Goal: Task Accomplishment & Management: Manage account settings

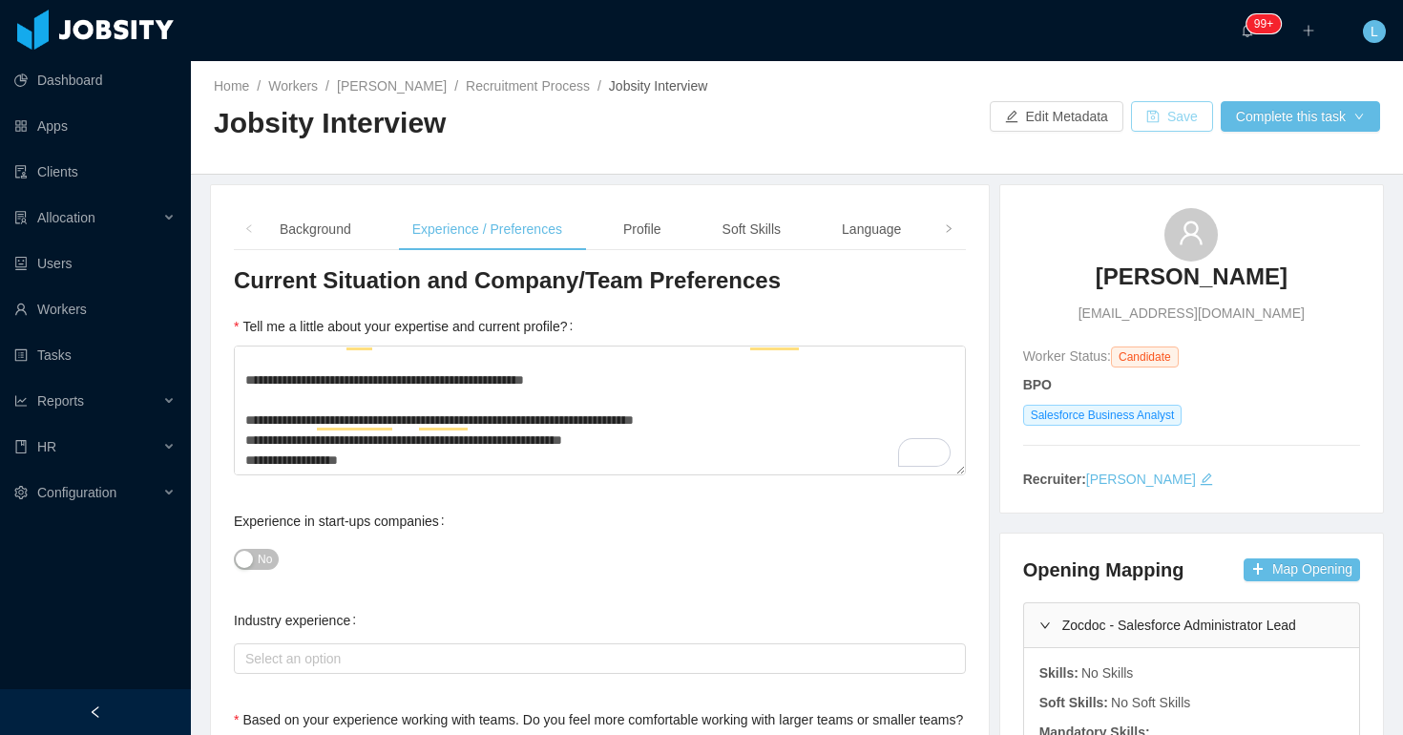
click at [1154, 102] on button "Save" at bounding box center [1172, 116] width 82 height 31
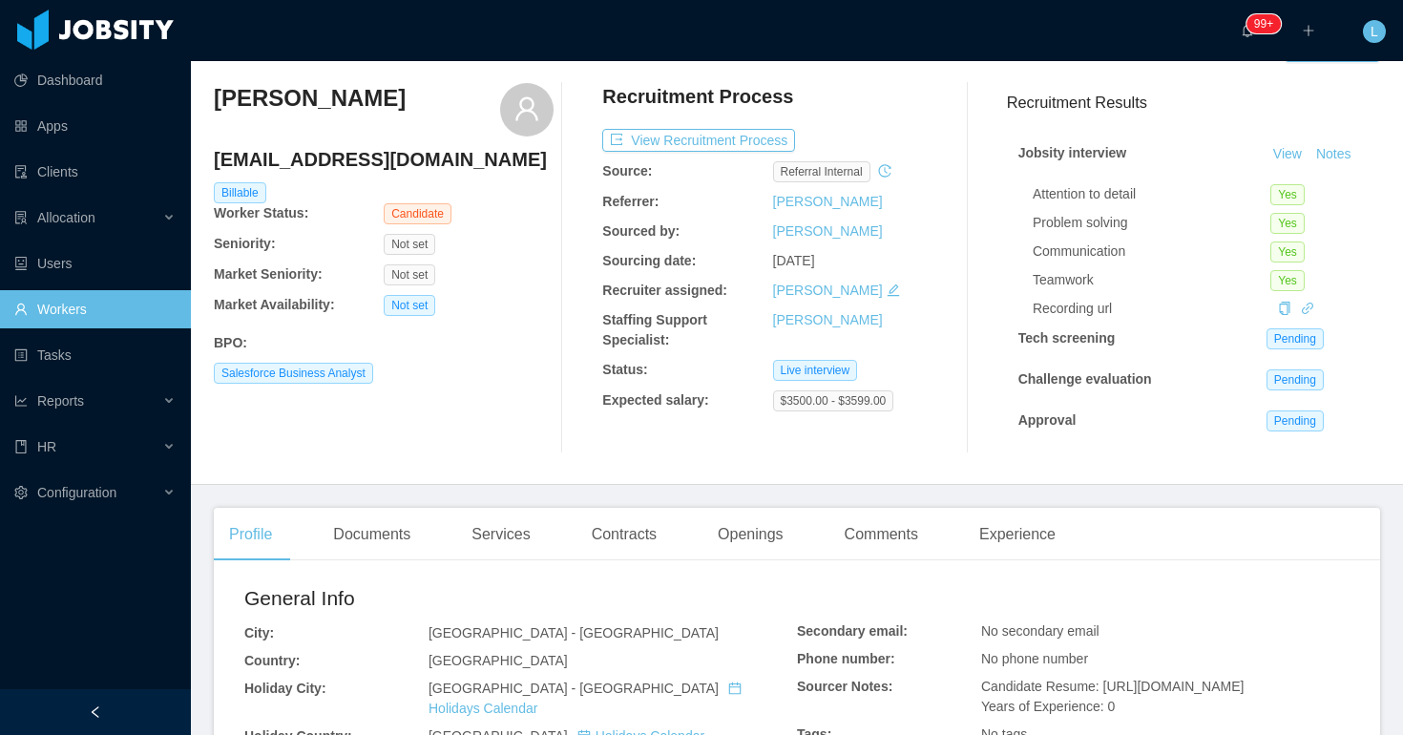
scroll to position [52, 0]
click at [824, 202] on link "[PERSON_NAME]" at bounding box center [828, 199] width 110 height 15
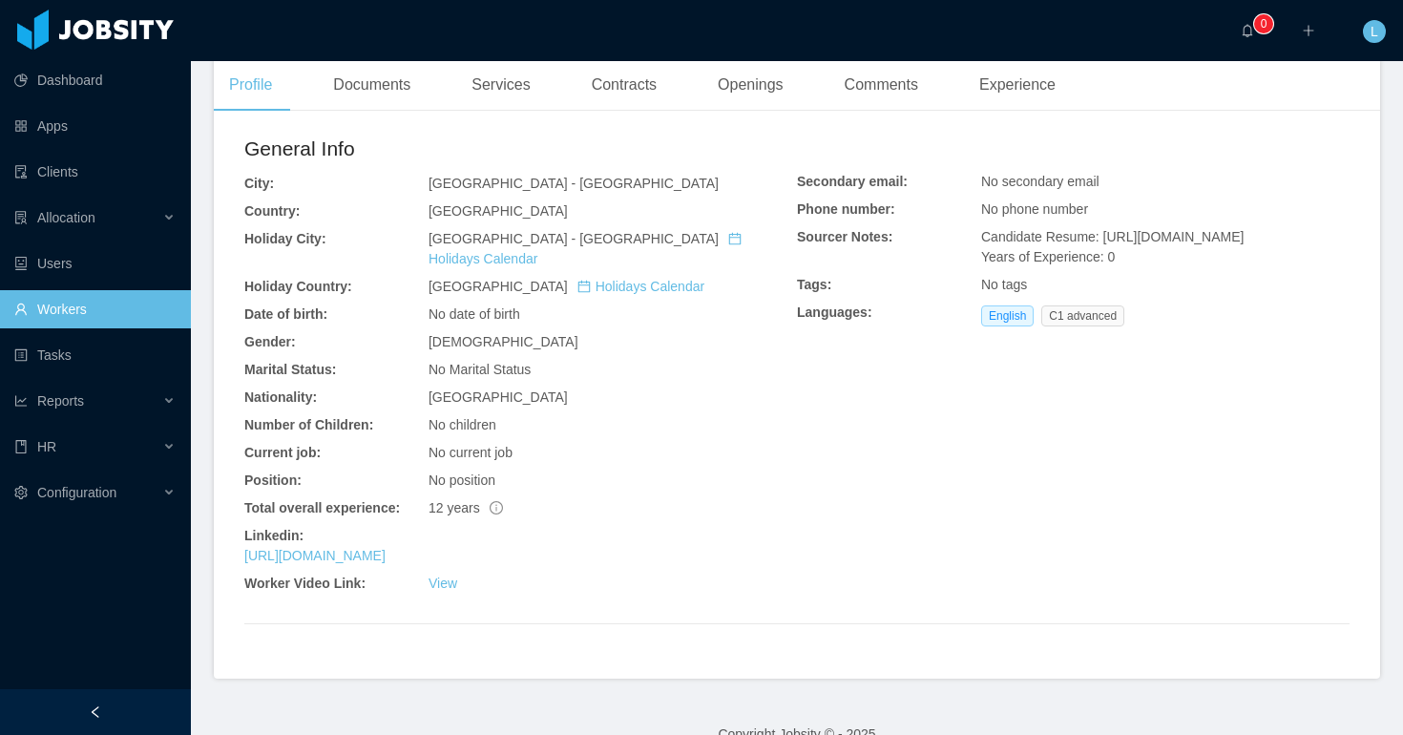
scroll to position [462, 0]
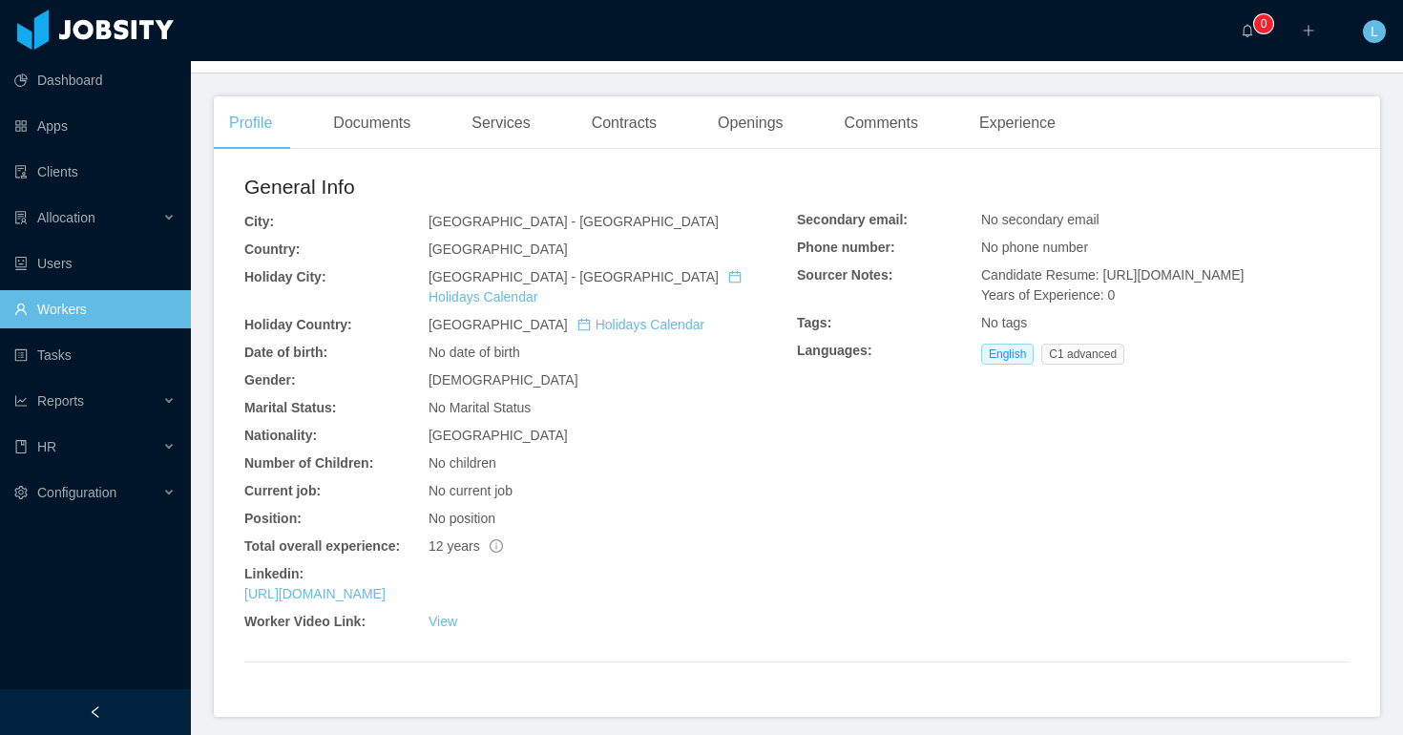
click at [442, 564] on div "Linkedin:" at bounding box center [520, 574] width 552 height 20
click at [442, 613] on link "View" at bounding box center [442, 620] width 29 height 15
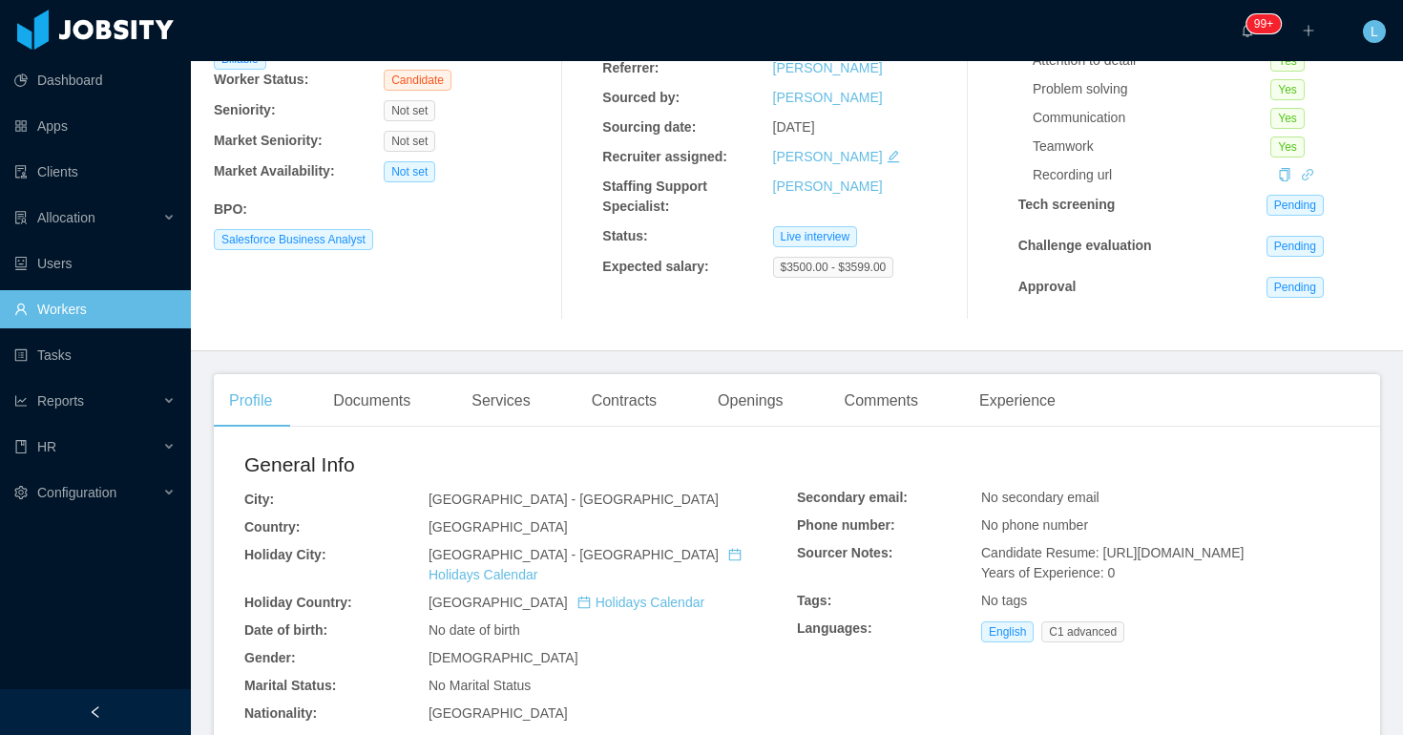
scroll to position [0, 0]
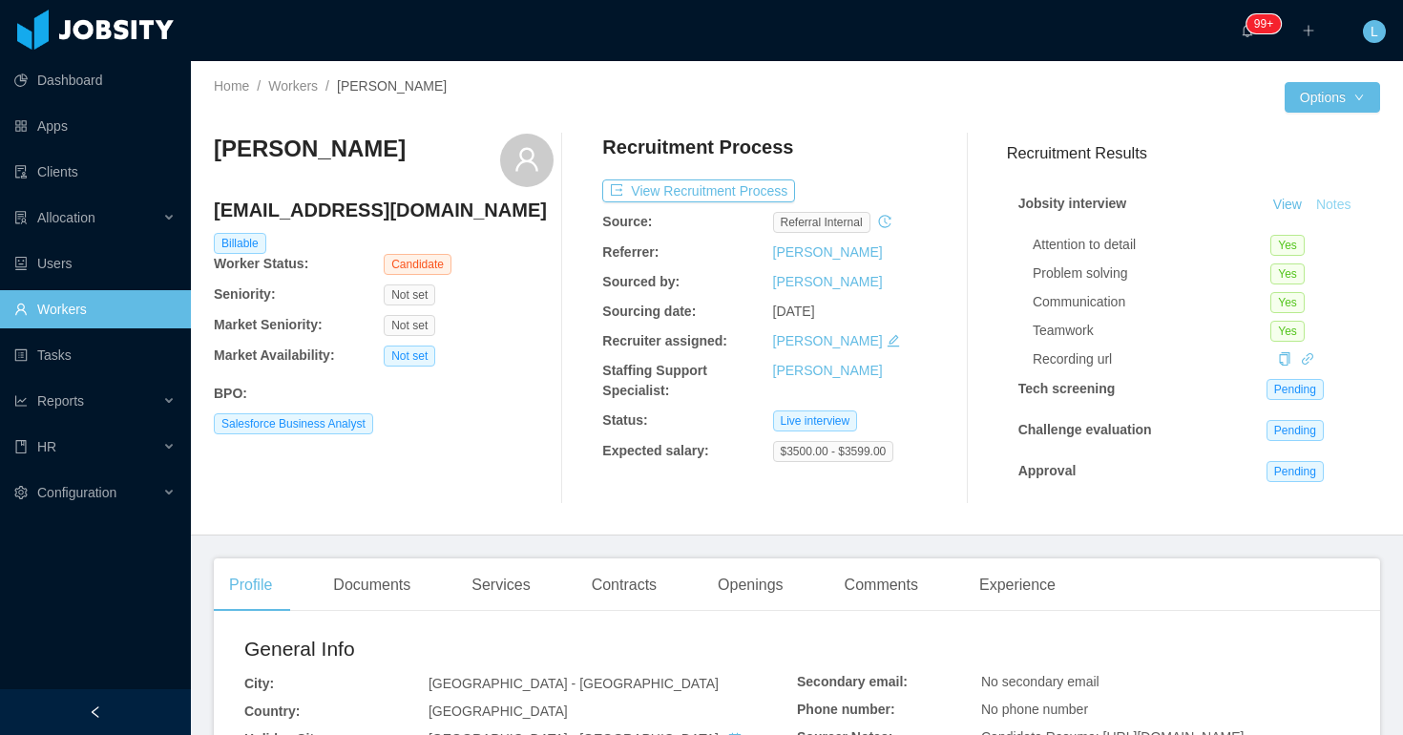
click at [1336, 204] on button "Notes" at bounding box center [1333, 205] width 51 height 23
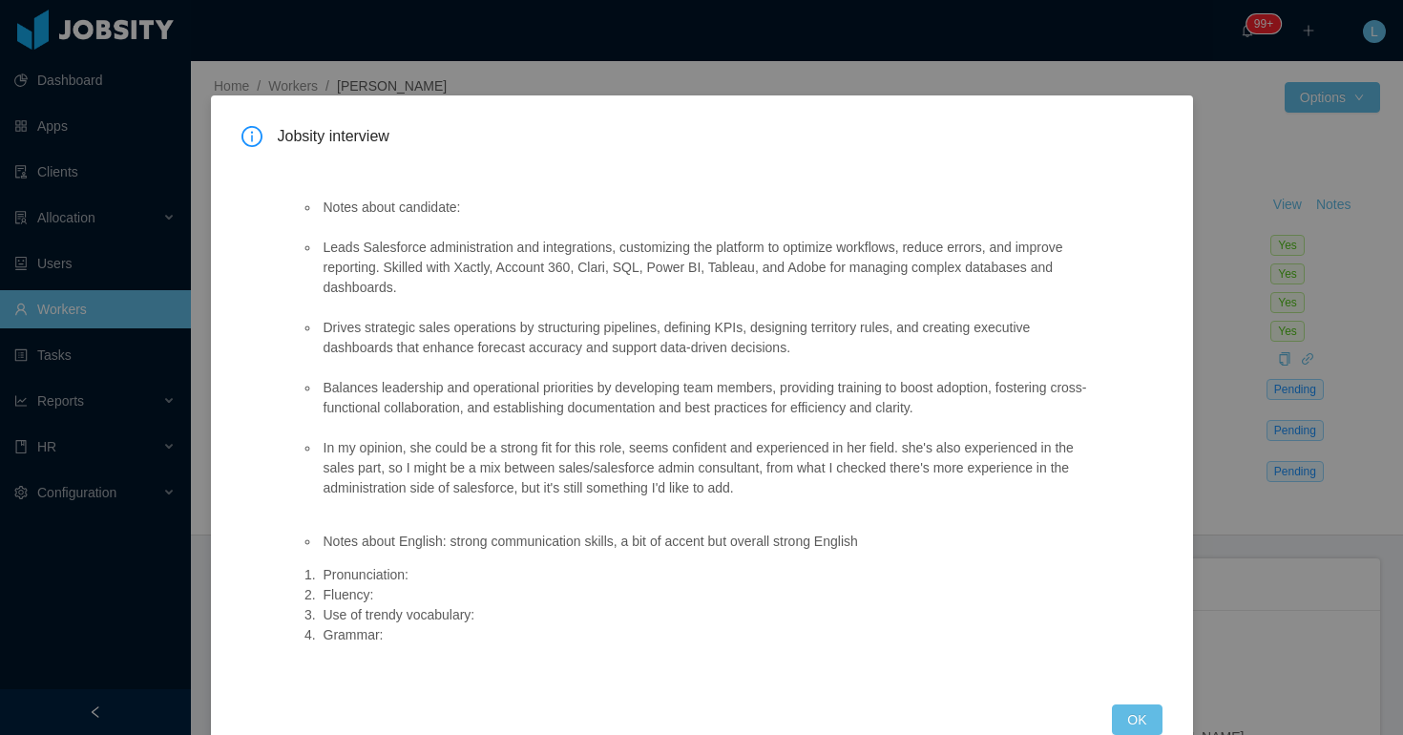
scroll to position [46, 0]
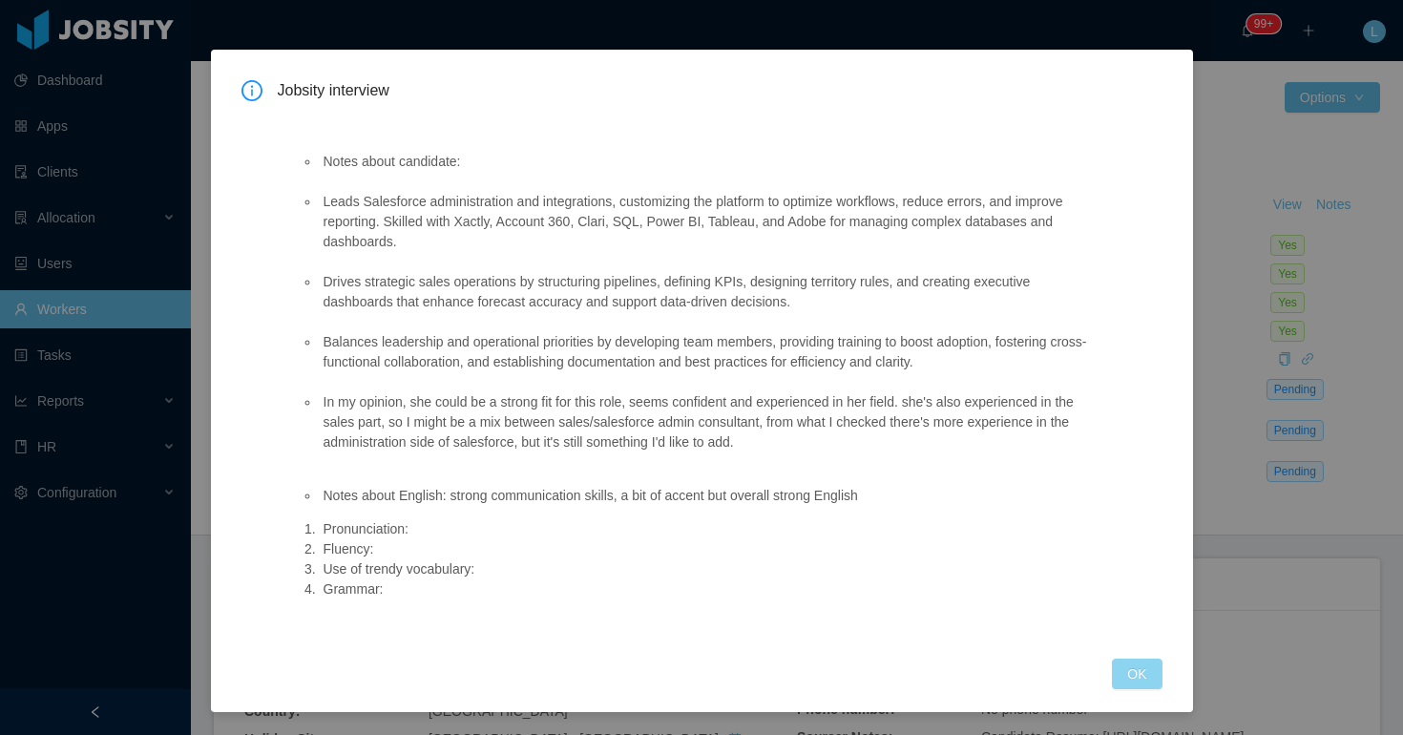
click at [1124, 674] on button "OK" at bounding box center [1137, 673] width 50 height 31
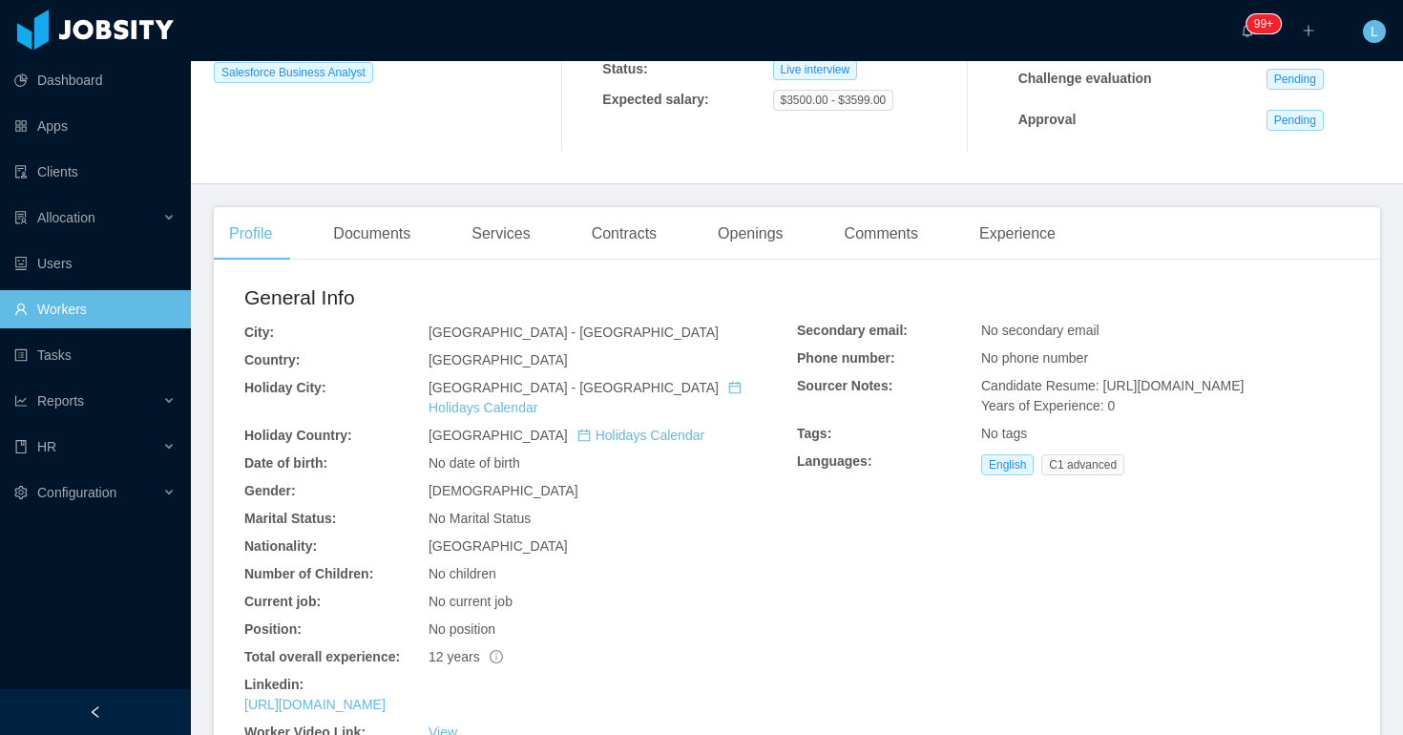
scroll to position [453, 0]
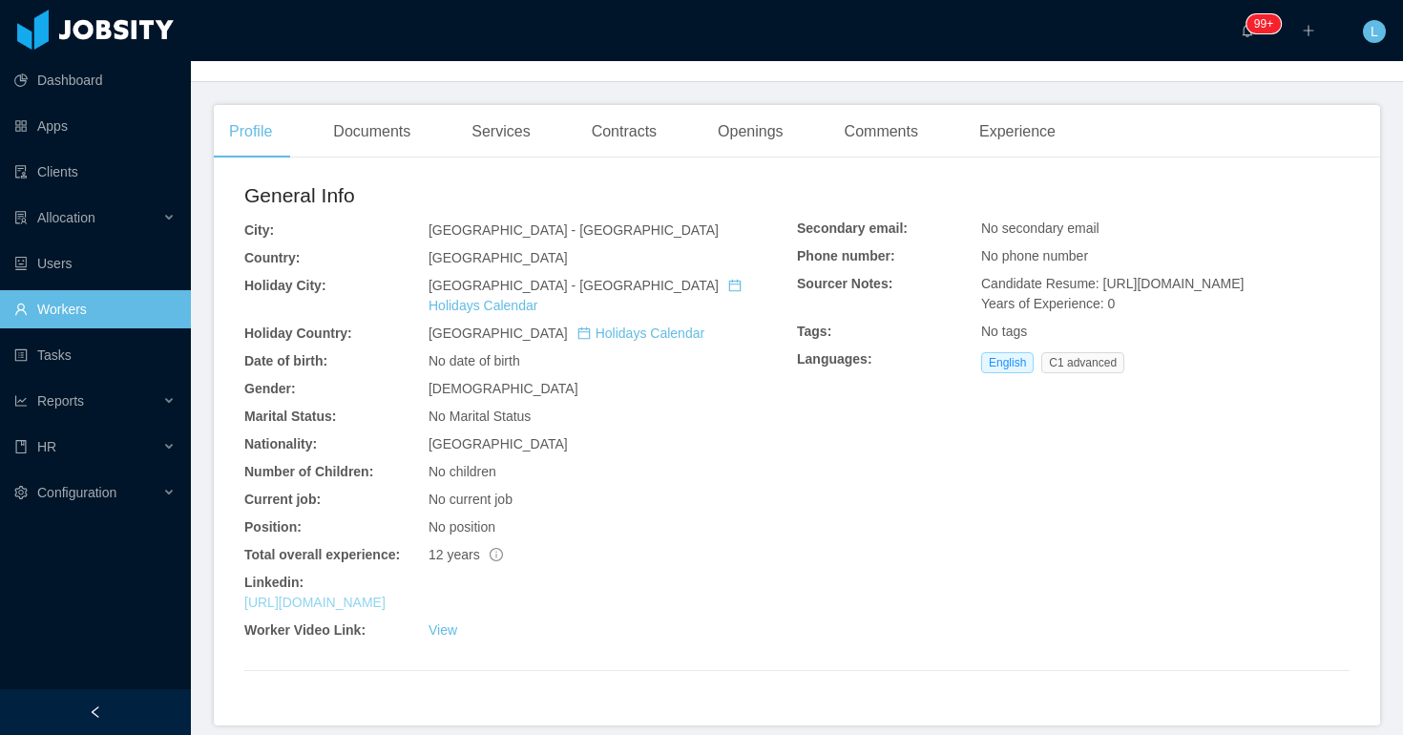
click at [385, 594] on link "https://www.linkedin.com/in/camila-lira" at bounding box center [314, 601] width 141 height 15
drag, startPoint x: 1042, startPoint y: 346, endPoint x: 1104, endPoint y: 286, distance: 86.4
click at [1104, 286] on div "Candidate Resume: https://storage.googleapis.com/storage-p-careers/Camila_Lira_…" at bounding box center [1165, 294] width 368 height 40
copy span "https://storage.googleapis.com/storage-p-careers/Camila_Lira_Salesforce_Team_Le…"
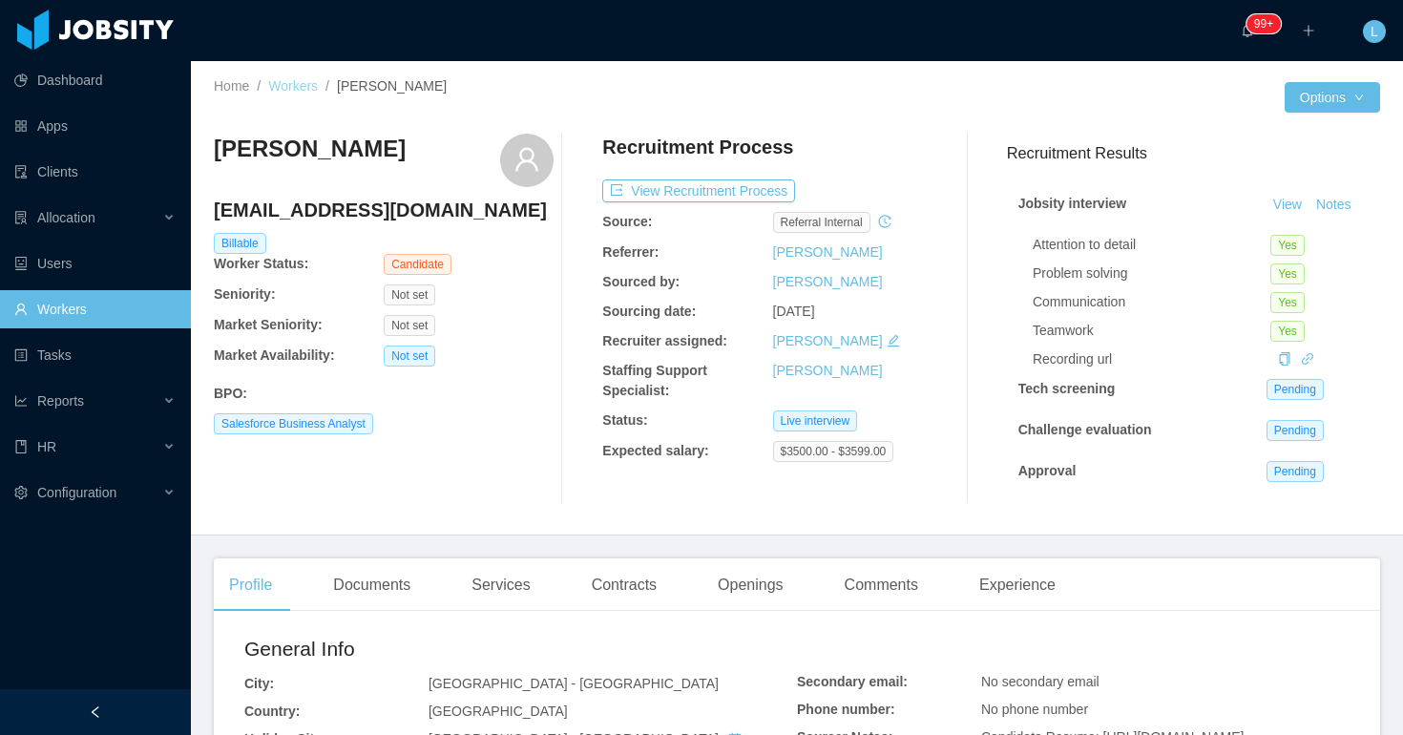
click at [295, 82] on link "Workers" at bounding box center [293, 85] width 50 height 15
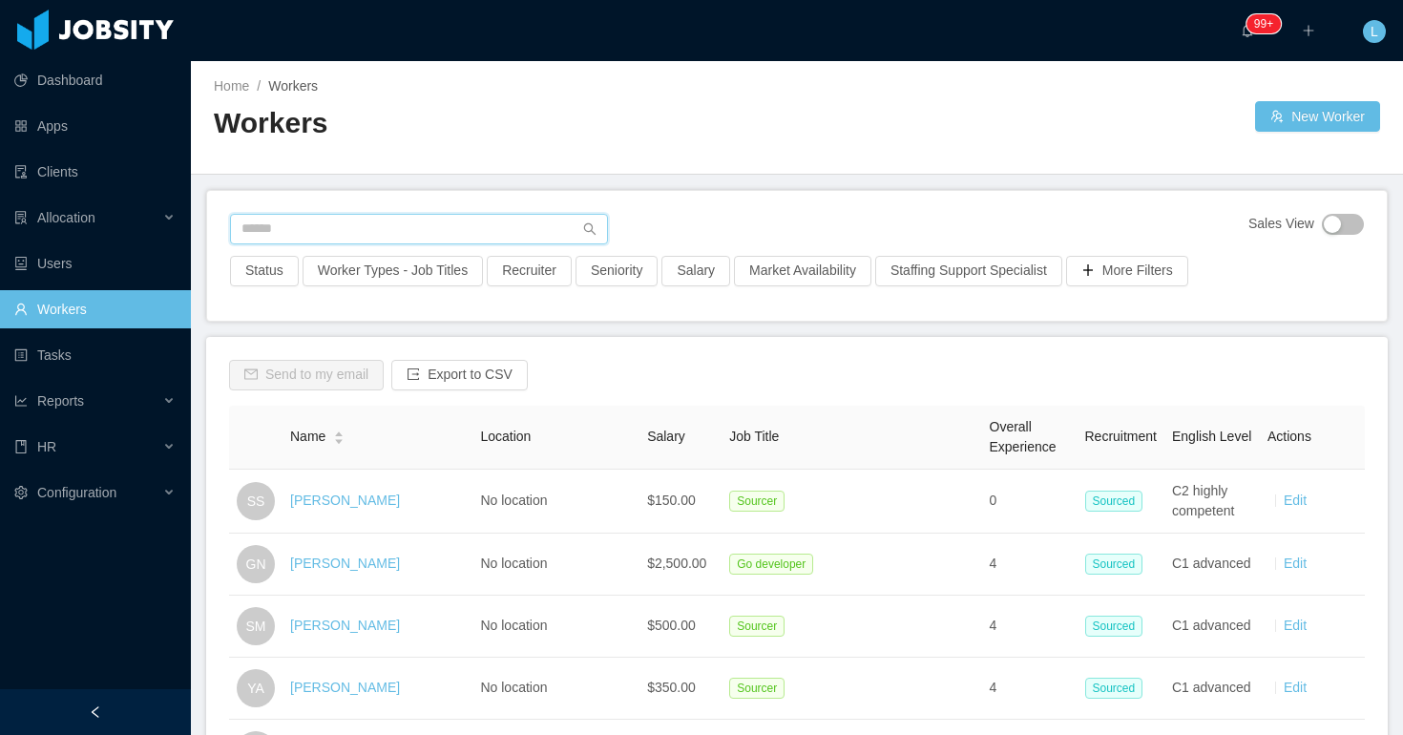
click at [526, 231] on input "text" at bounding box center [419, 229] width 378 height 31
paste input "**********"
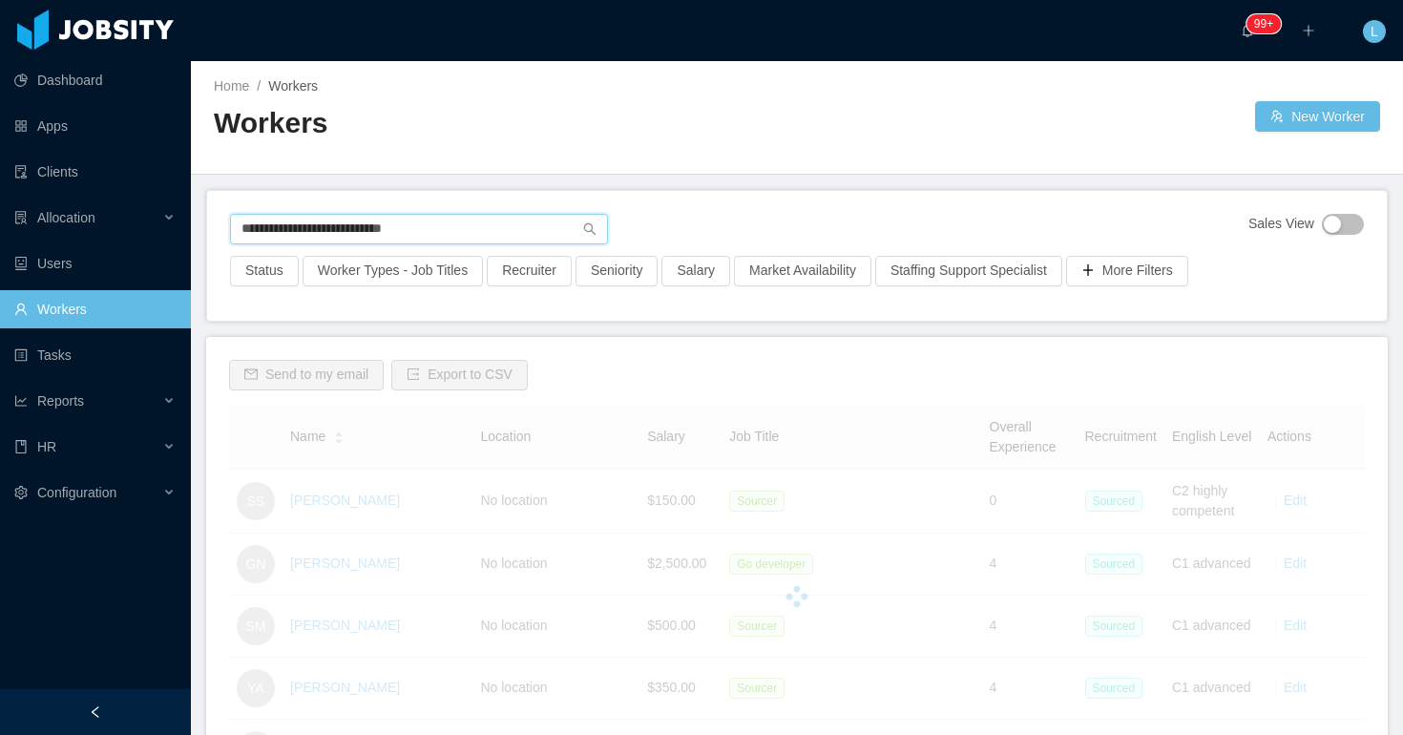
type input "**********"
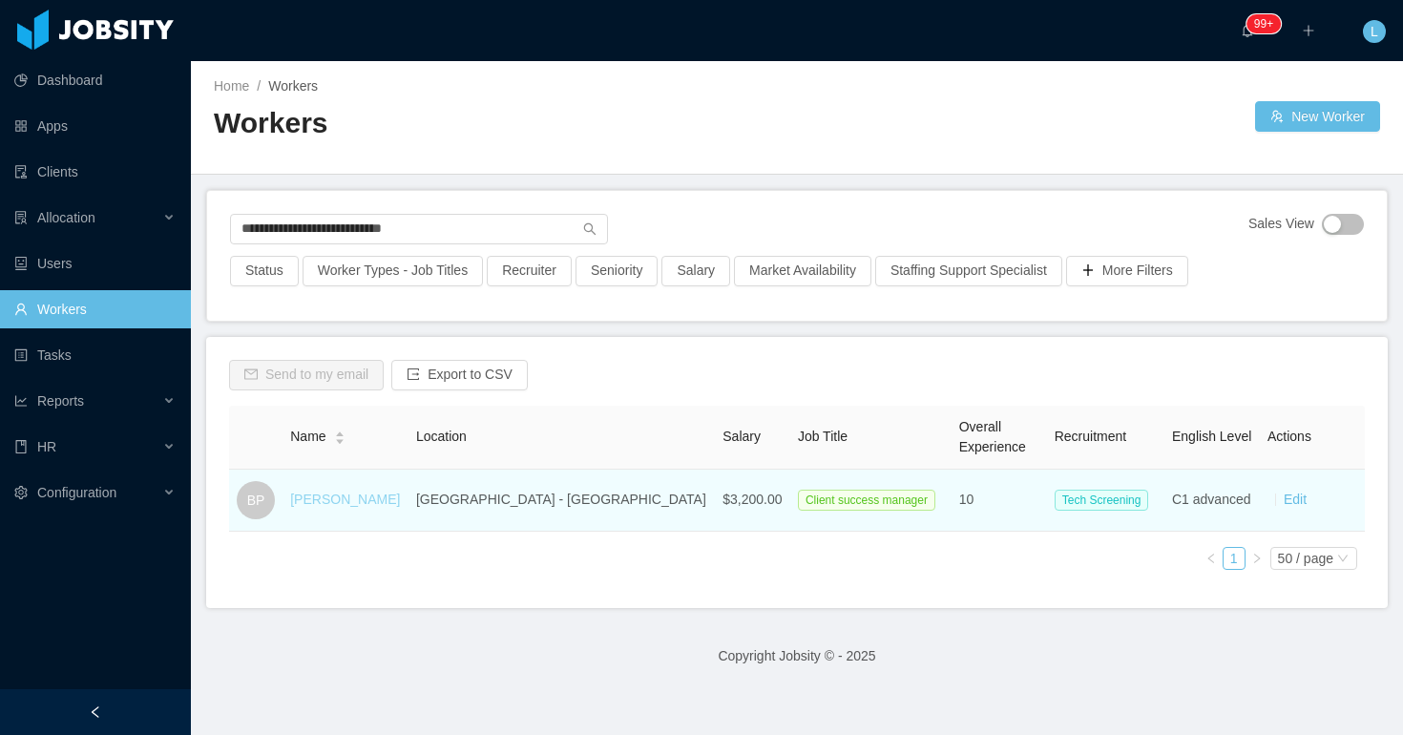
click at [373, 503] on link "Blake Peterson" at bounding box center [345, 498] width 110 height 15
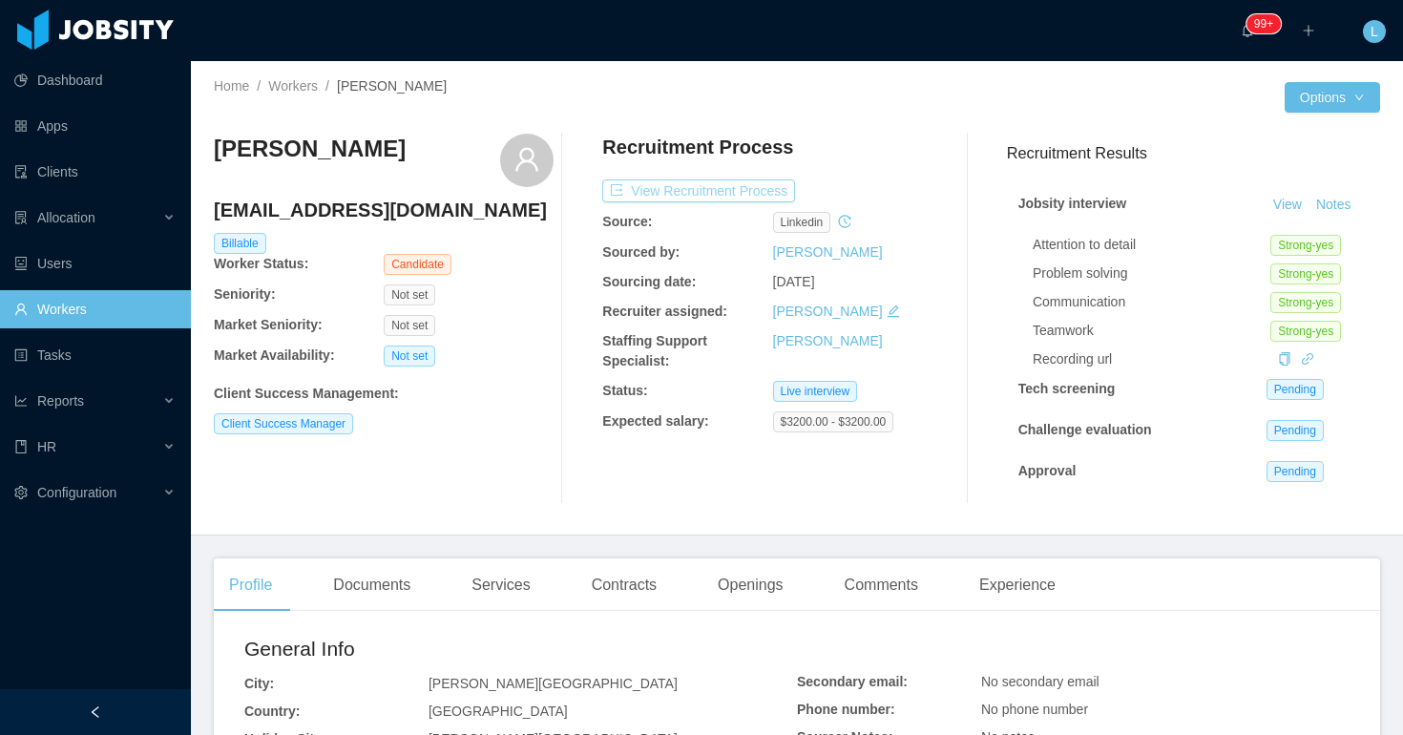
click at [734, 196] on button "View Recruitment Process" at bounding box center [698, 190] width 193 height 23
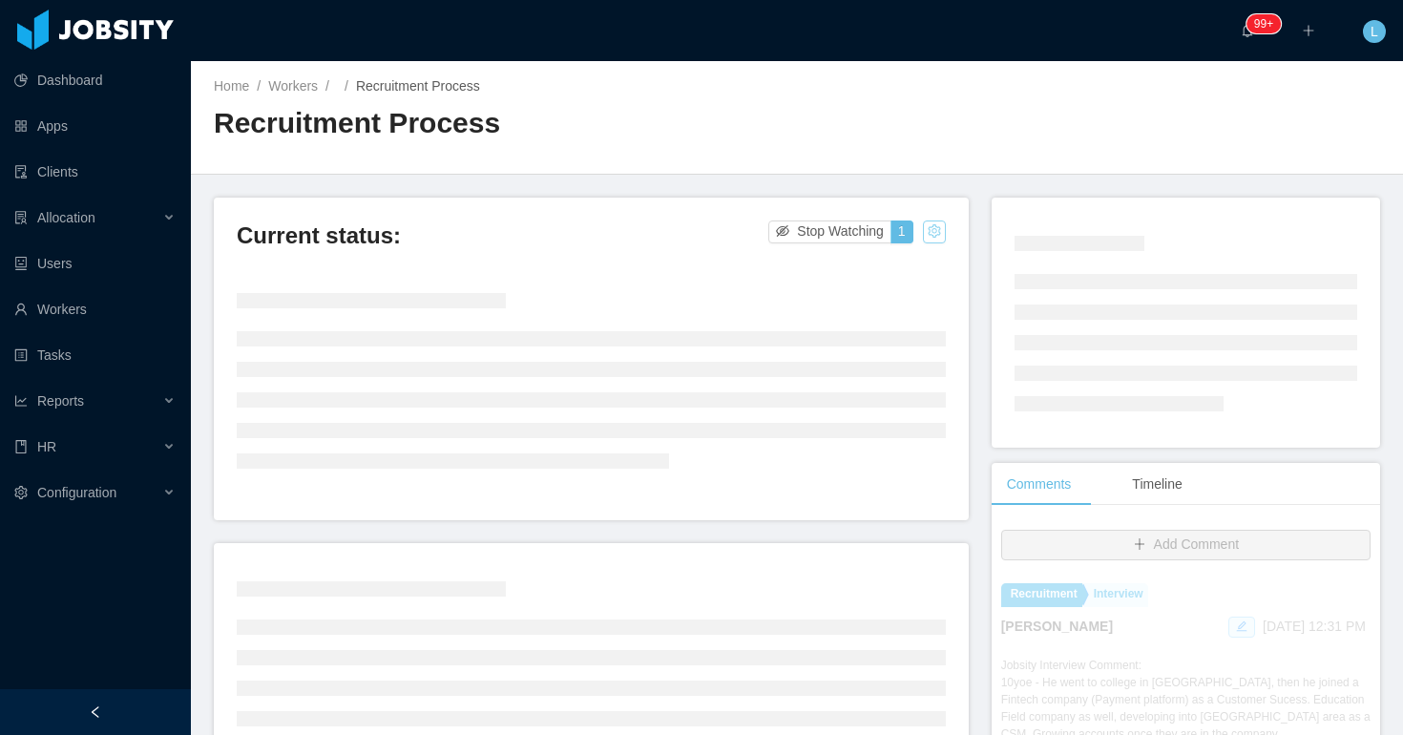
click at [939, 231] on button "button" at bounding box center [934, 231] width 23 height 23
click at [865, 287] on div "Change status" at bounding box center [887, 291] width 86 height 21
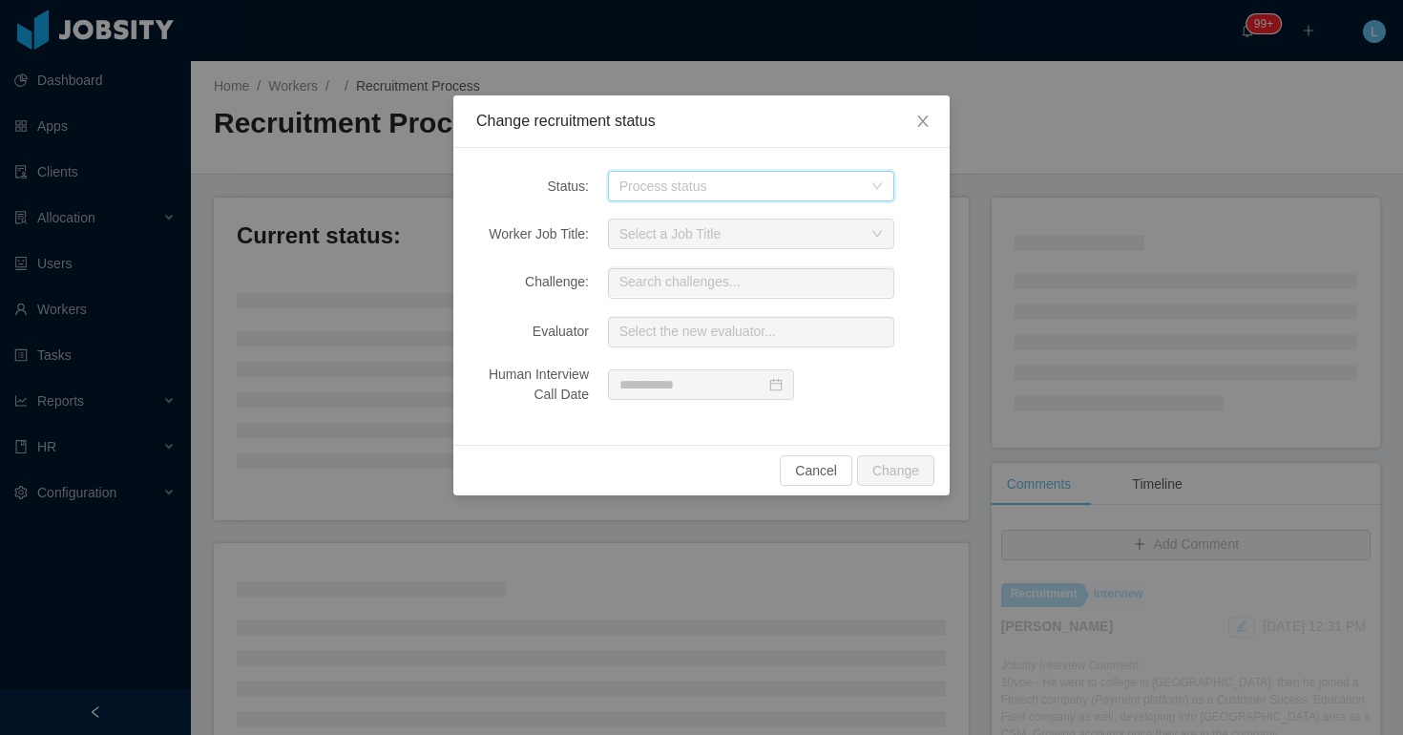
click at [693, 198] on div "Process status" at bounding box center [744, 186] width 251 height 29
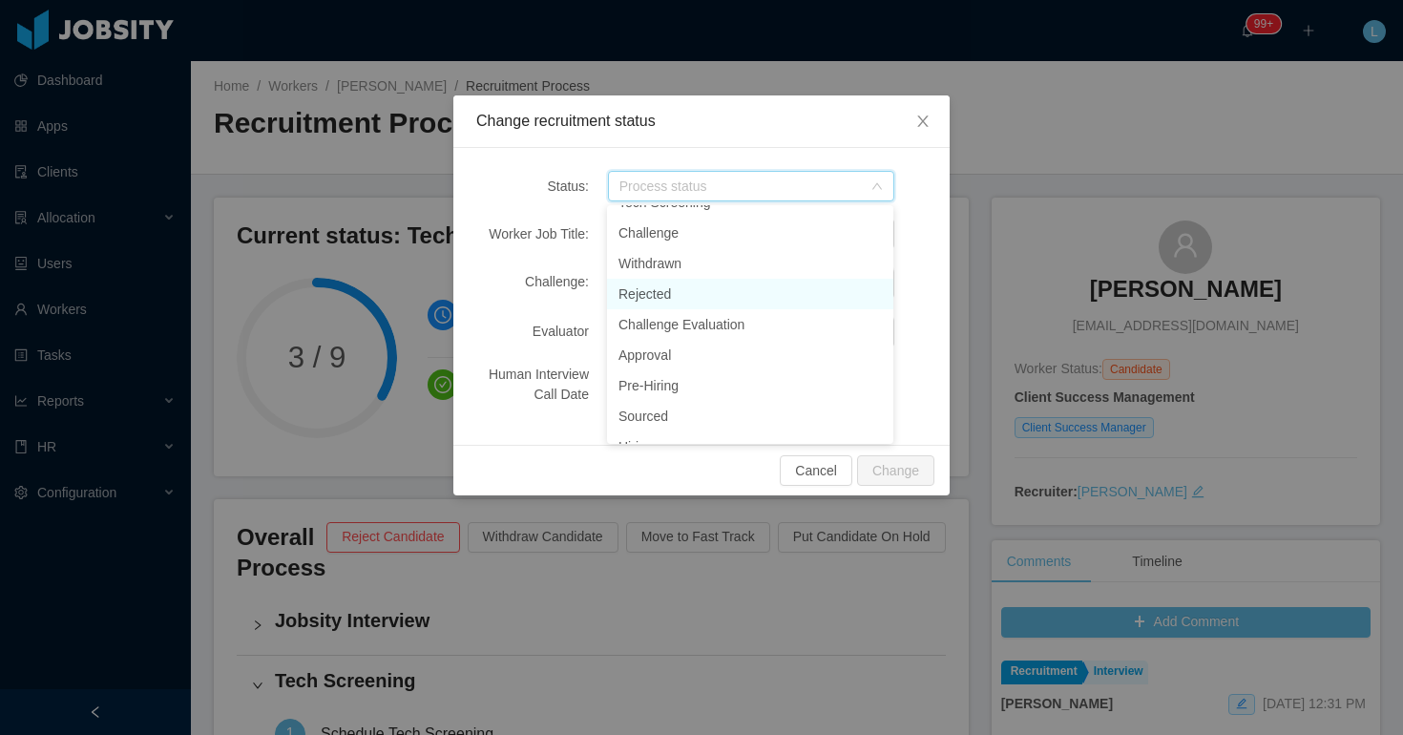
scroll to position [91, 0]
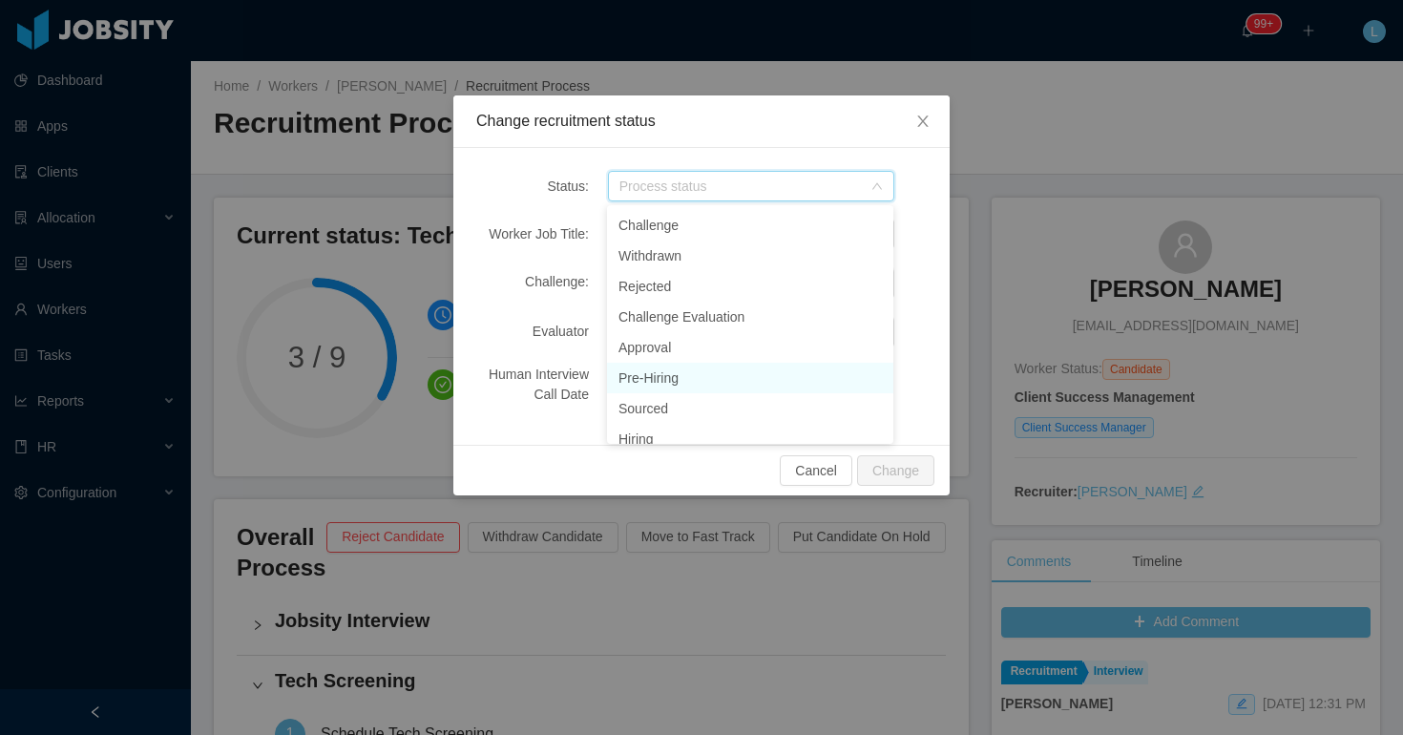
click at [681, 374] on li "Pre-Hiring" at bounding box center [750, 378] width 286 height 31
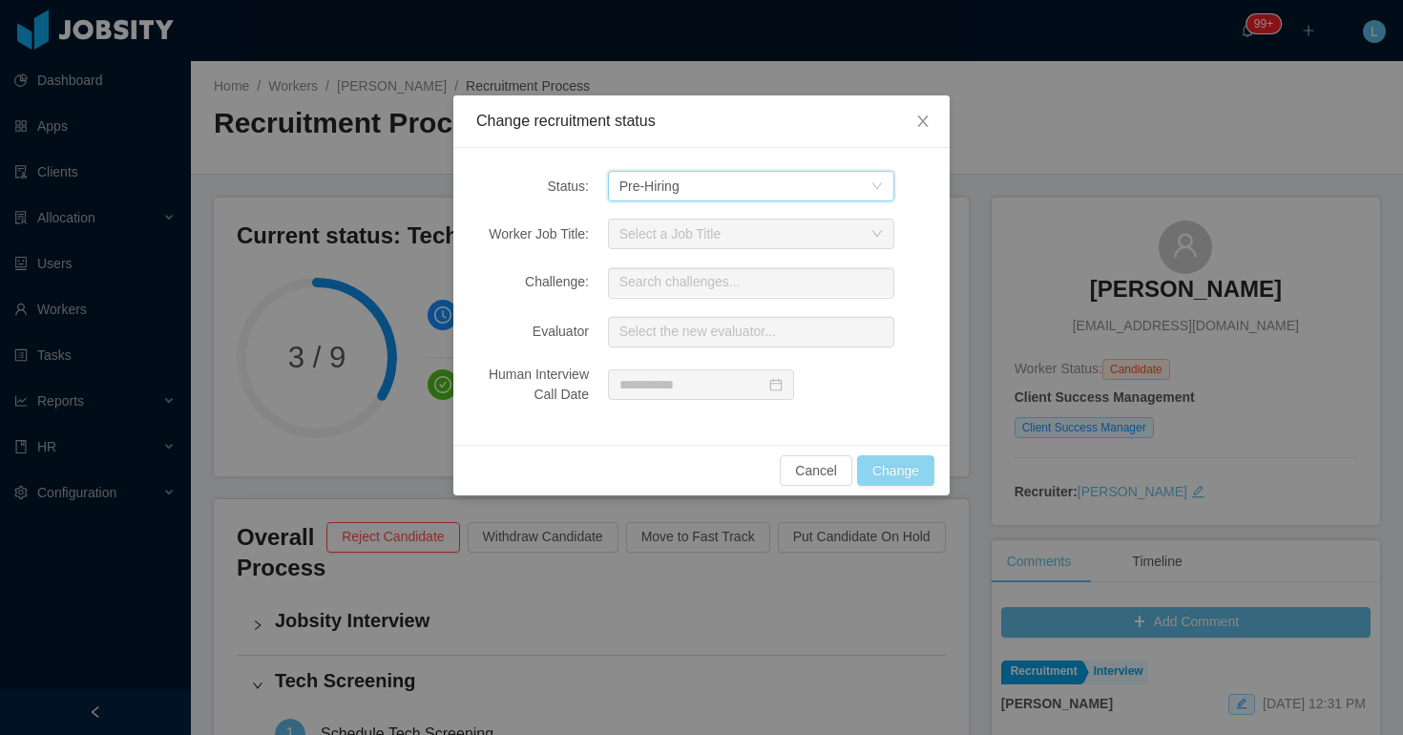
click at [904, 468] on button "Change" at bounding box center [895, 470] width 77 height 31
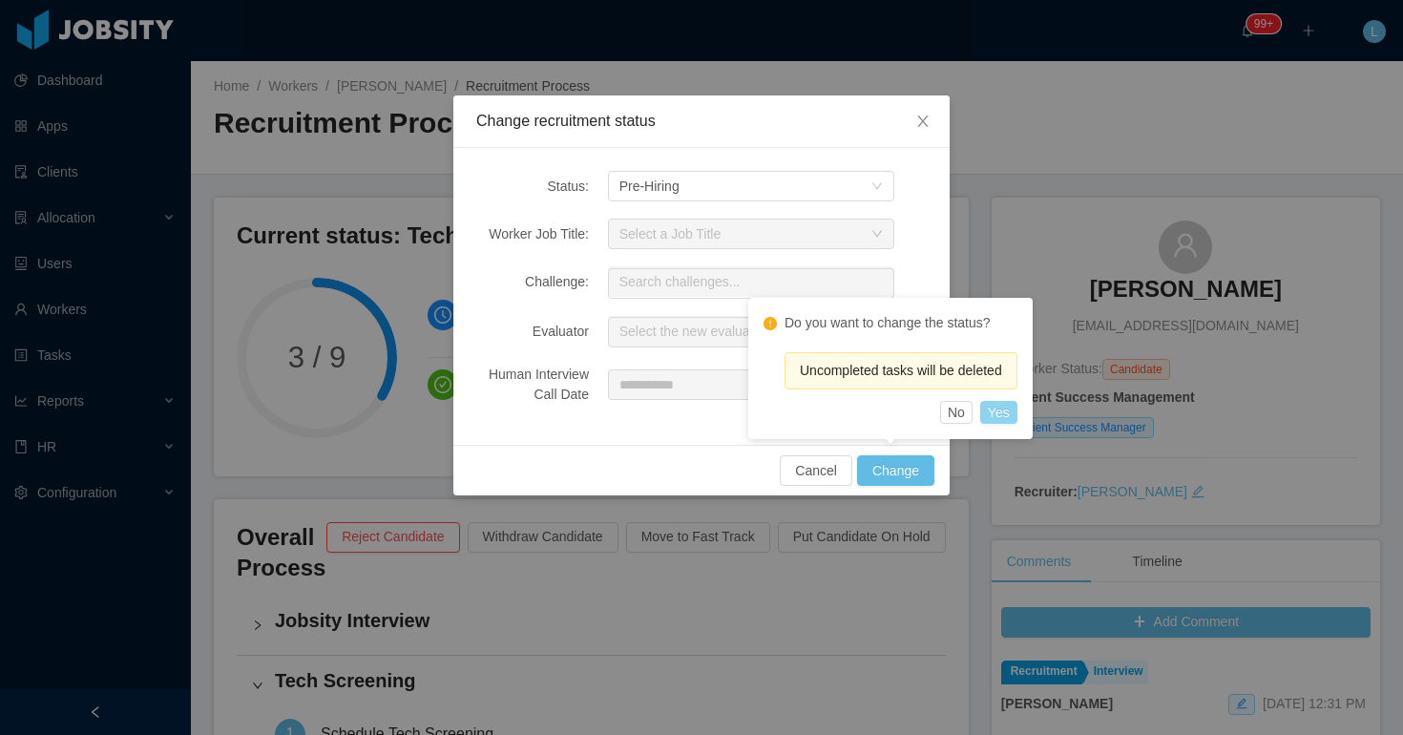
click at [1010, 414] on button "Yes" at bounding box center [998, 412] width 37 height 23
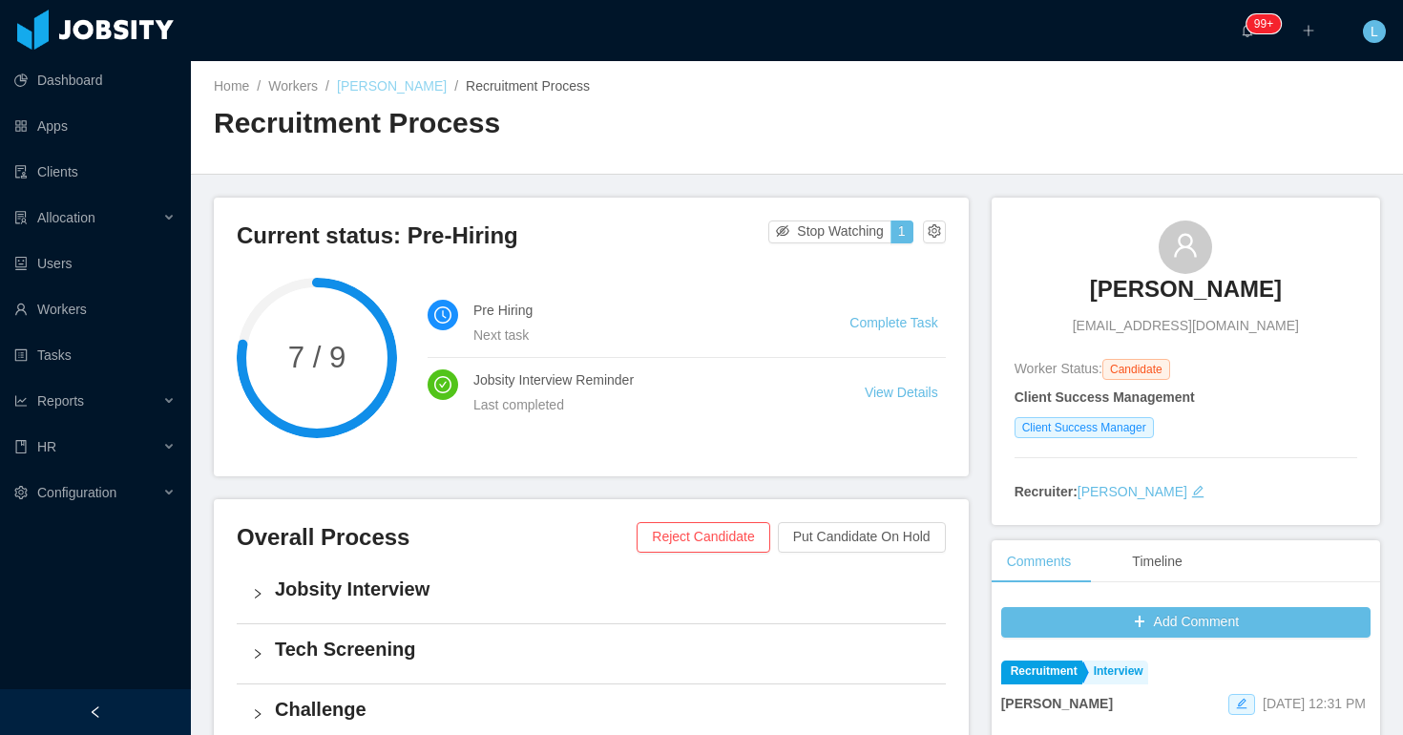
click at [381, 93] on link "Blake Peterson" at bounding box center [392, 85] width 110 height 15
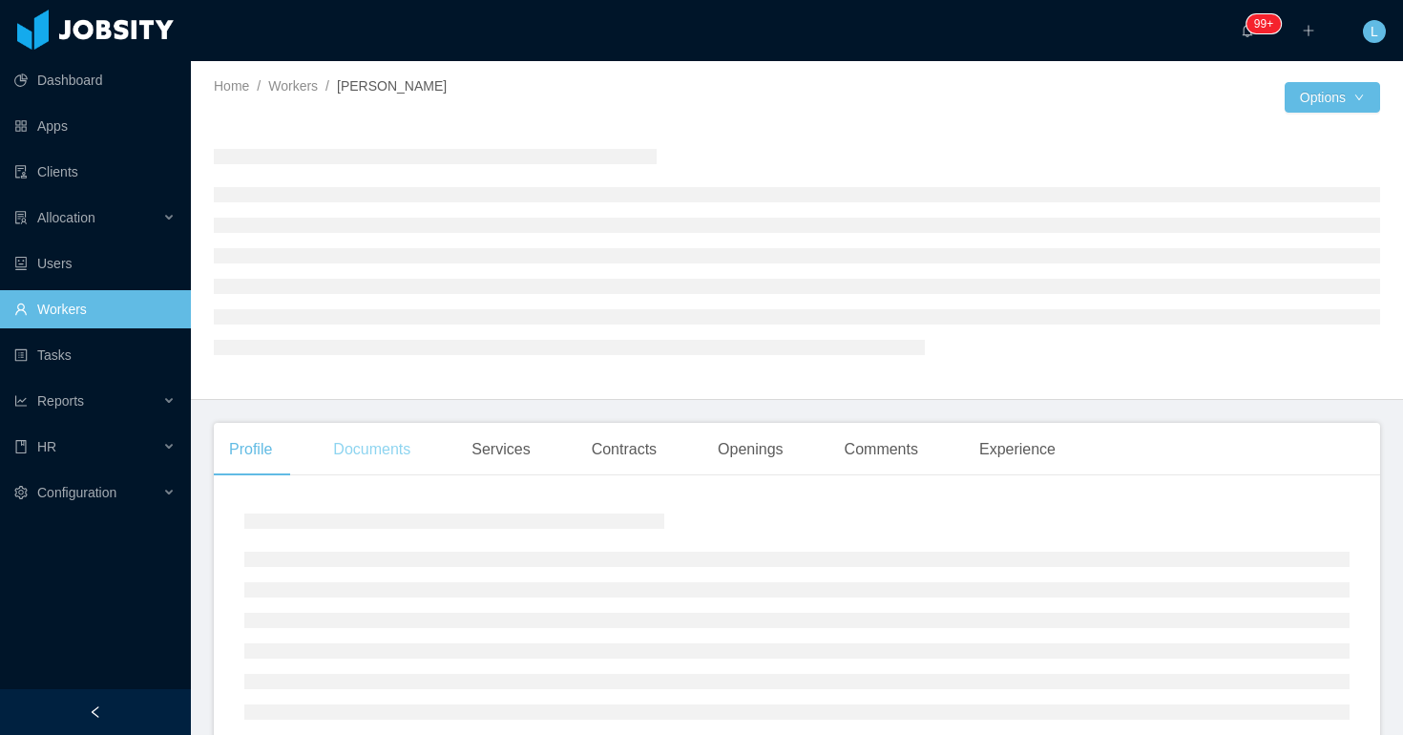
click at [369, 449] on div "Documents" at bounding box center [372, 449] width 108 height 53
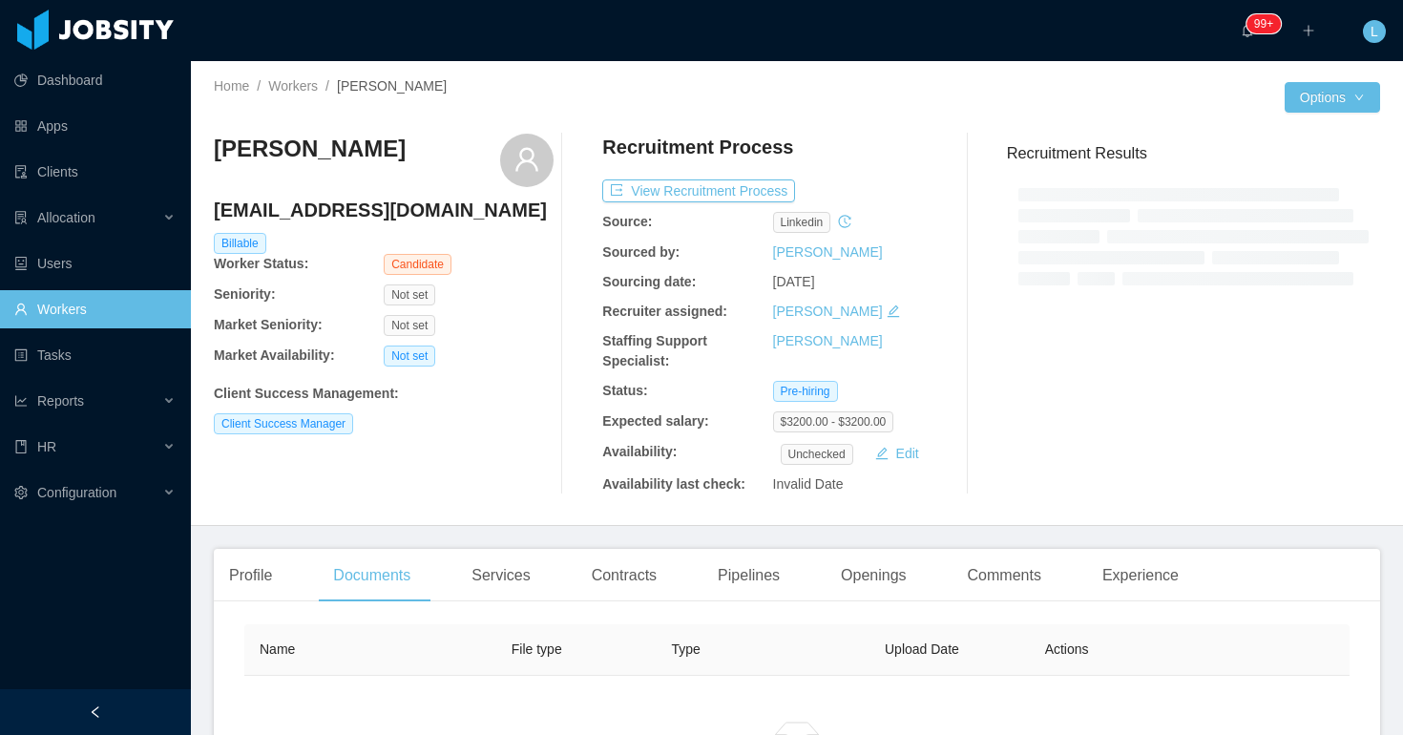
click at [373, 211] on h4 "blakelloverpeterson@gmail.com" at bounding box center [384, 210] width 340 height 27
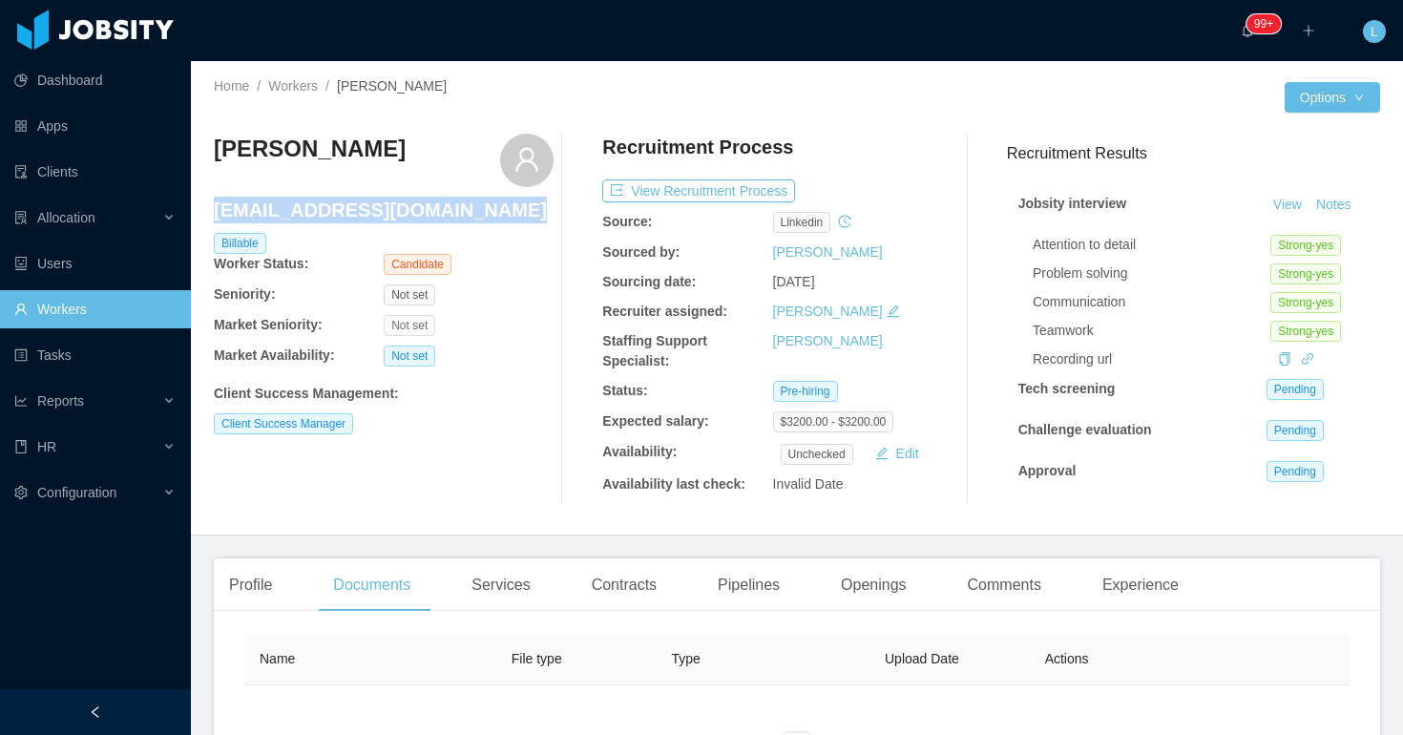
copy h4 "blakelloverpeterson@gmail.com"
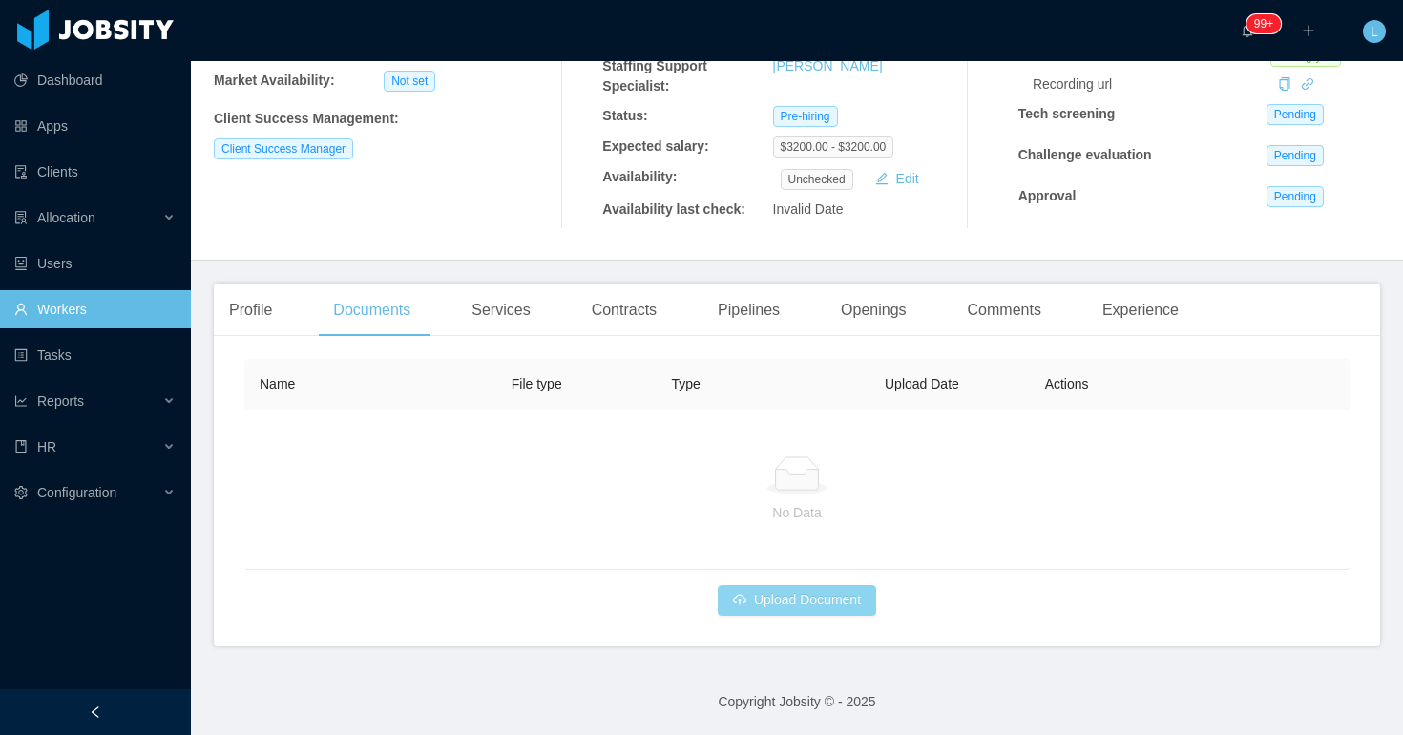
click at [826, 603] on button "Upload Document" at bounding box center [796, 600] width 158 height 31
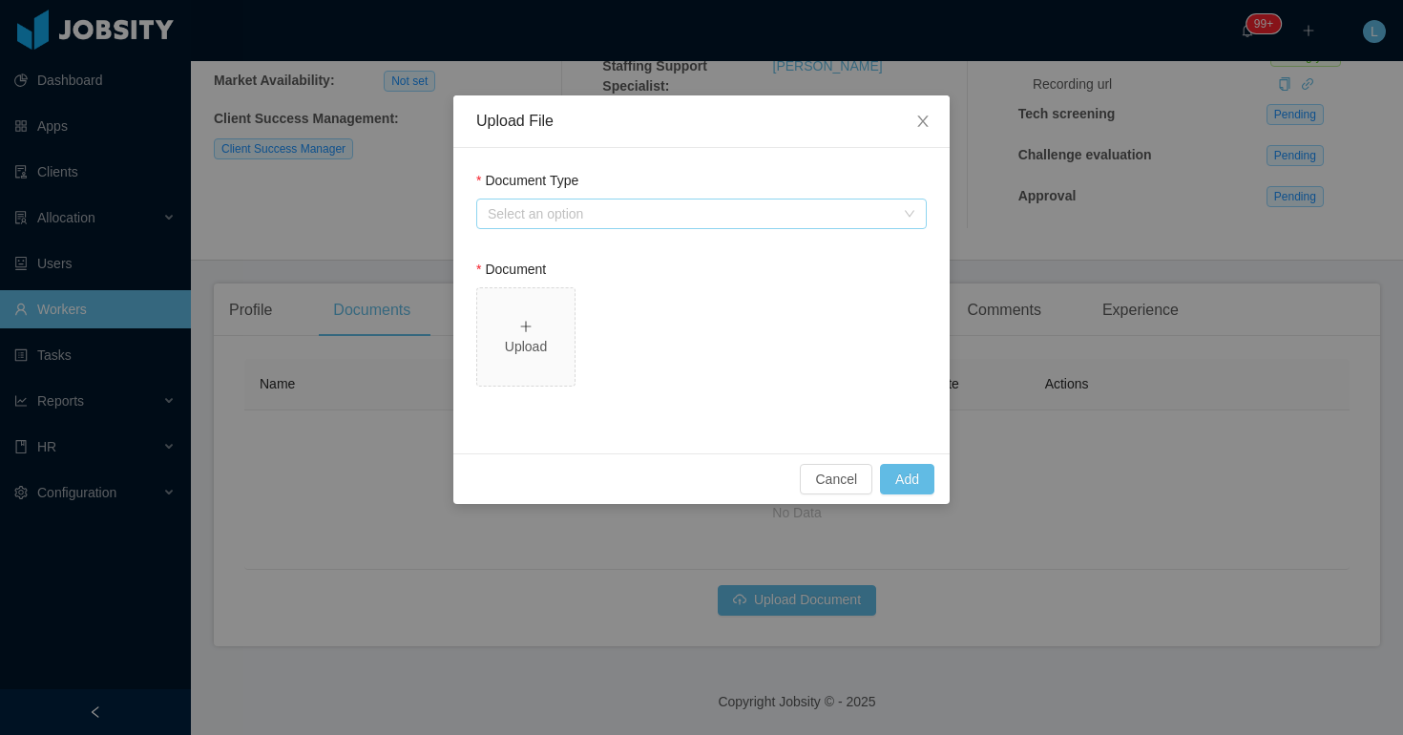
click at [637, 217] on div "Select an option" at bounding box center [691, 213] width 406 height 19
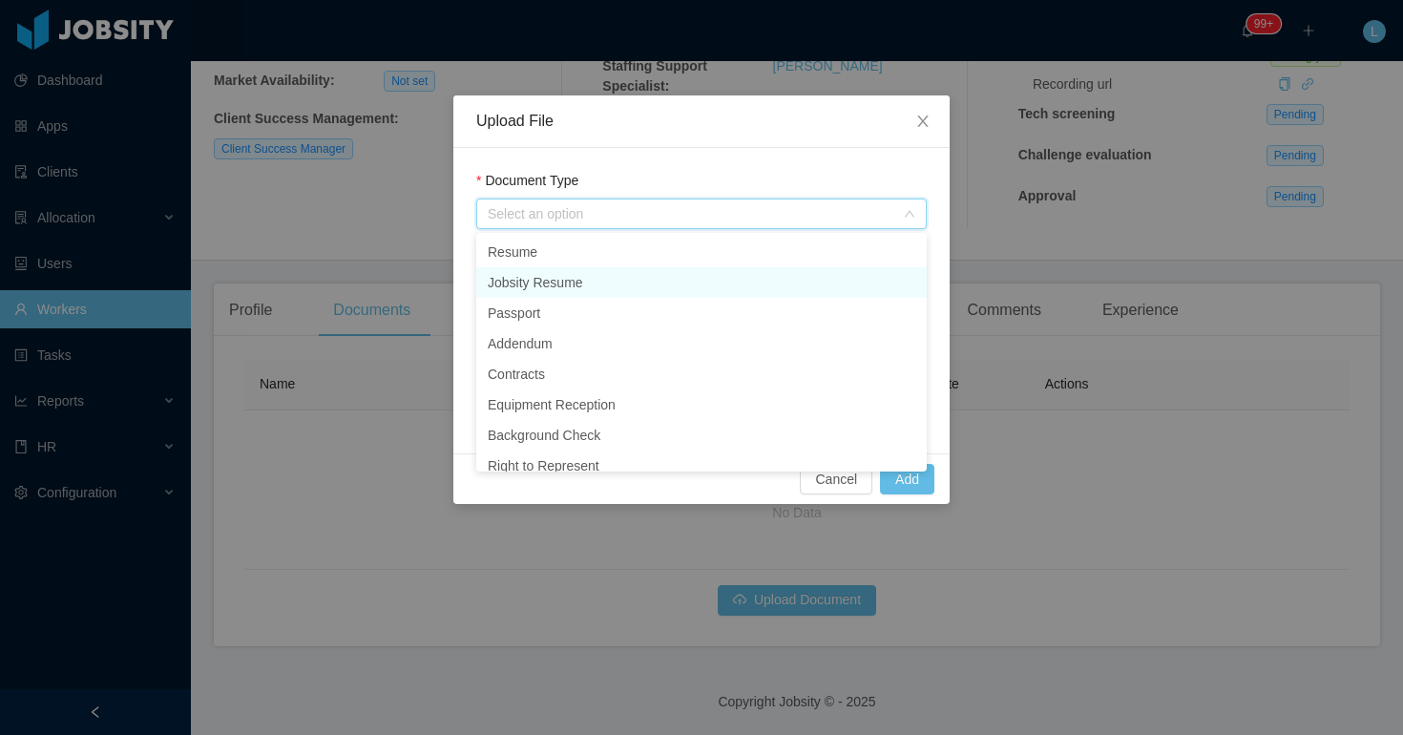
click at [550, 281] on li "Jobsity Resume" at bounding box center [701, 282] width 450 height 31
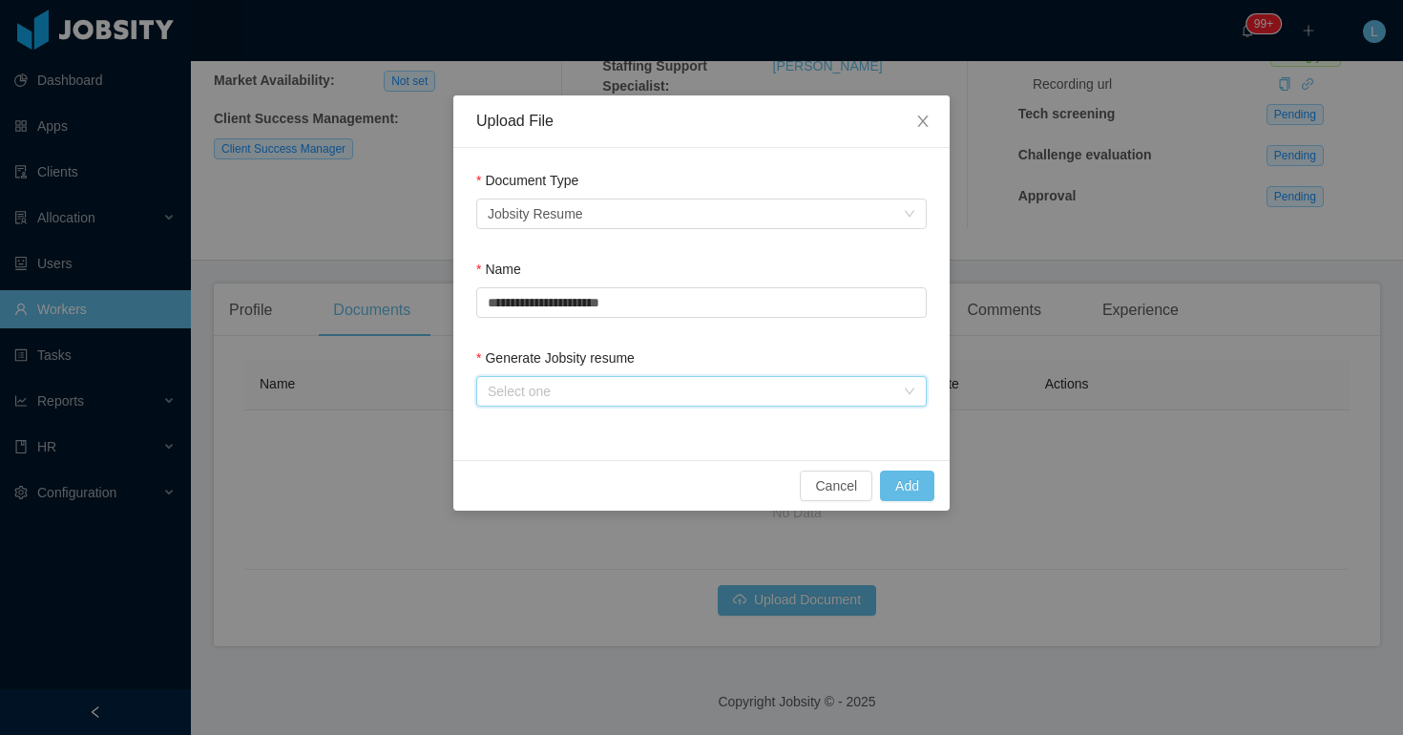
click at [553, 380] on div "Select one" at bounding box center [695, 391] width 415 height 29
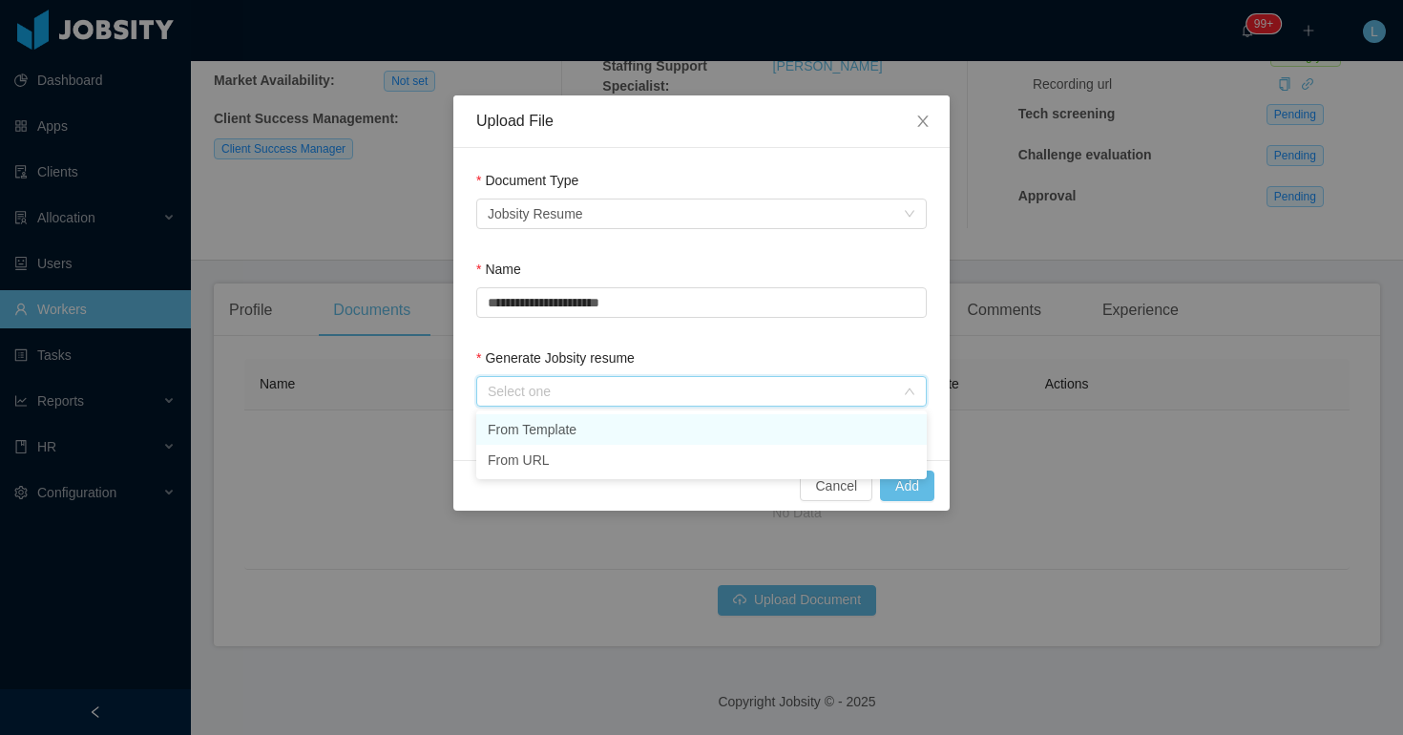
click at [553, 417] on li "From Template" at bounding box center [701, 429] width 450 height 31
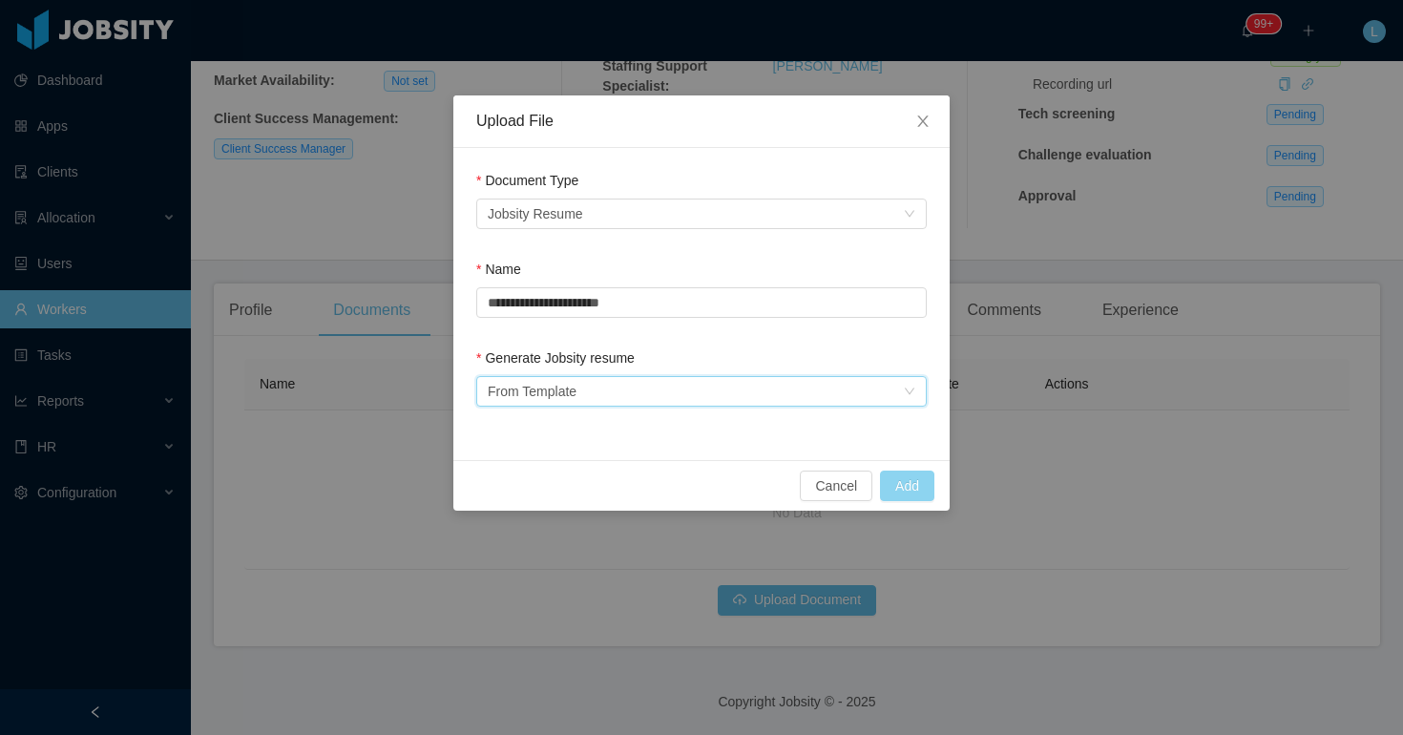
click at [918, 486] on button "Add" at bounding box center [907, 485] width 54 height 31
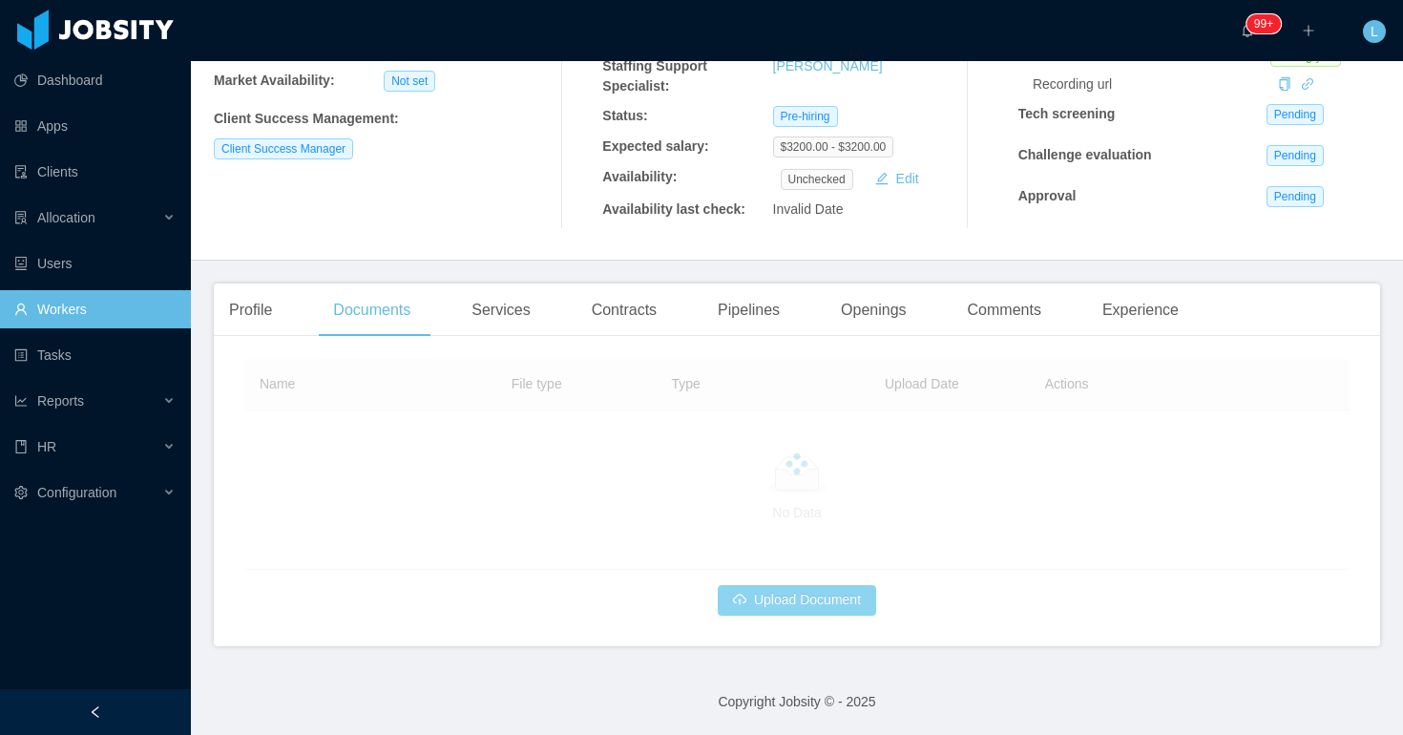
scroll to position [0, 0]
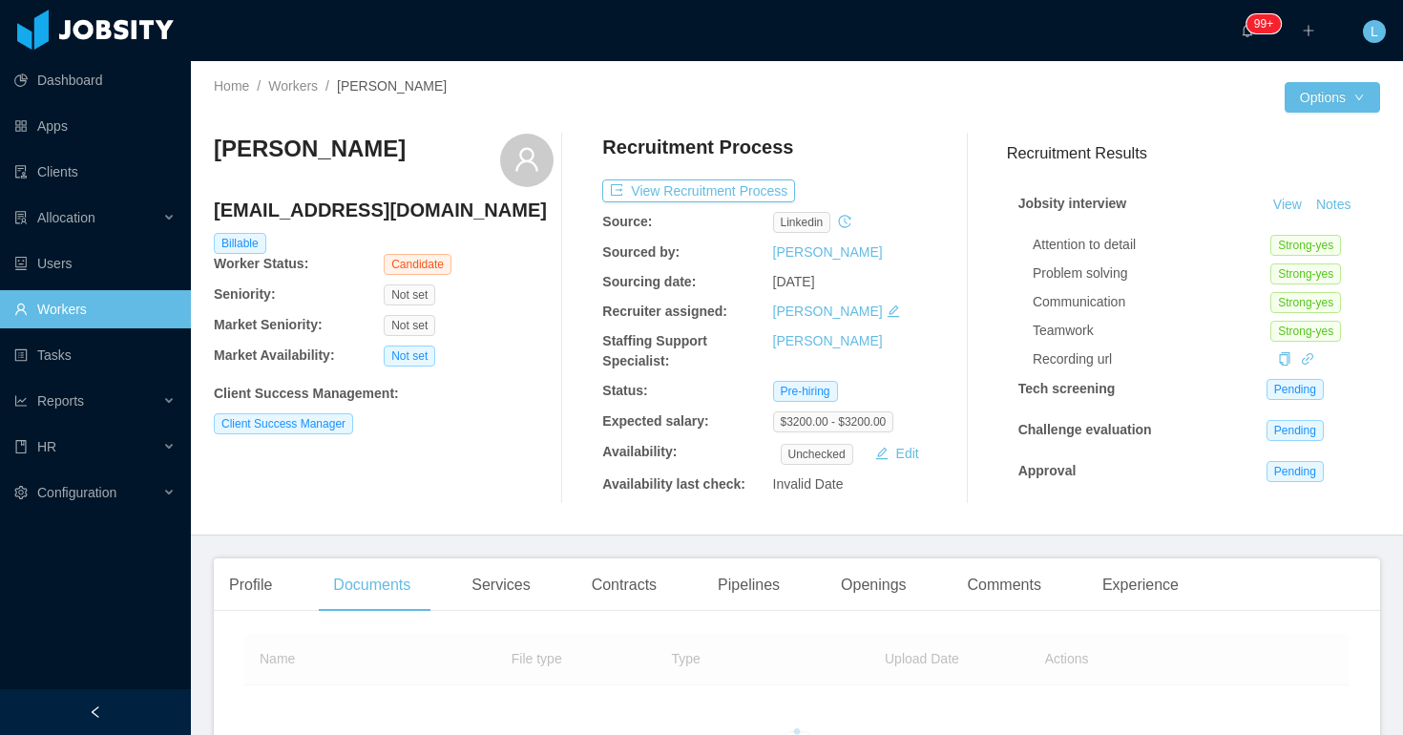
click at [480, 420] on div "Client Success Manager" at bounding box center [384, 423] width 340 height 21
click at [1335, 199] on button "Notes" at bounding box center [1333, 205] width 51 height 23
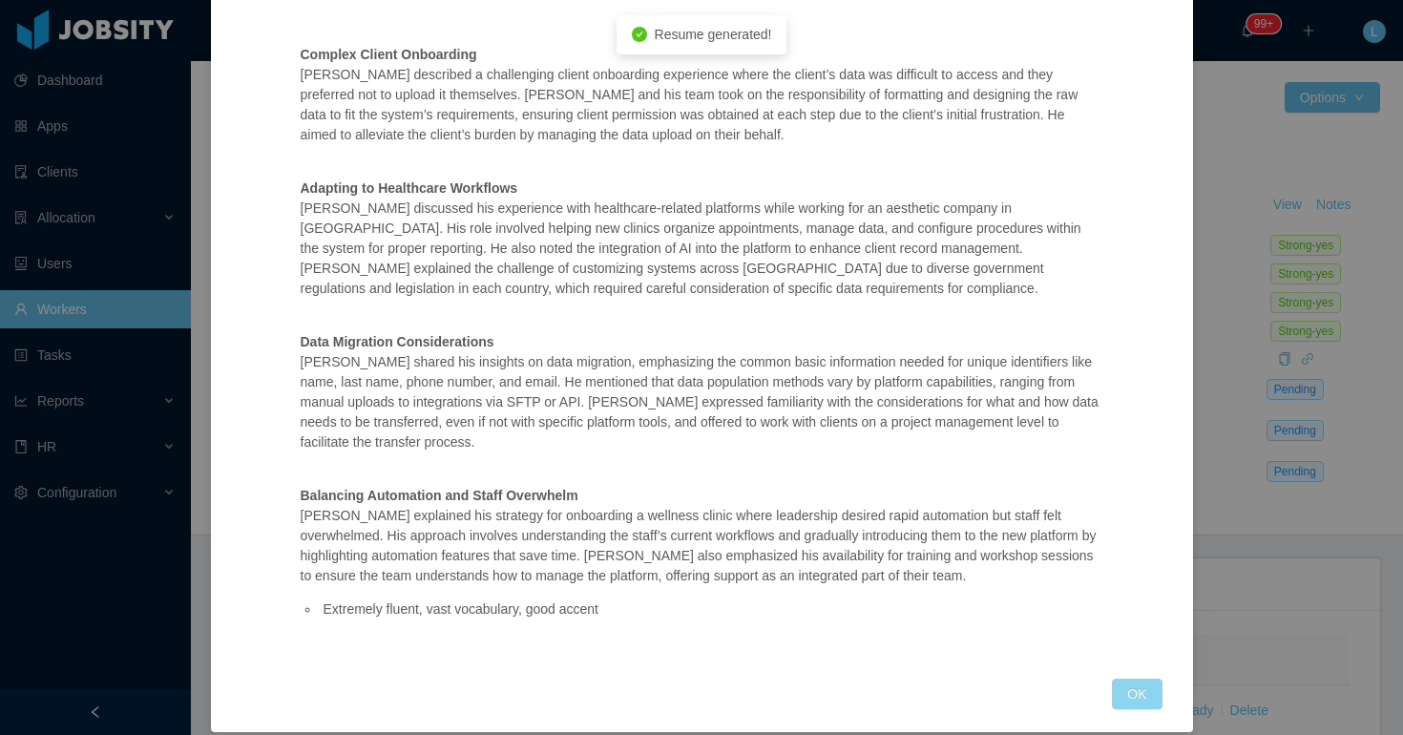
click at [1127, 682] on button "OK" at bounding box center [1137, 693] width 50 height 31
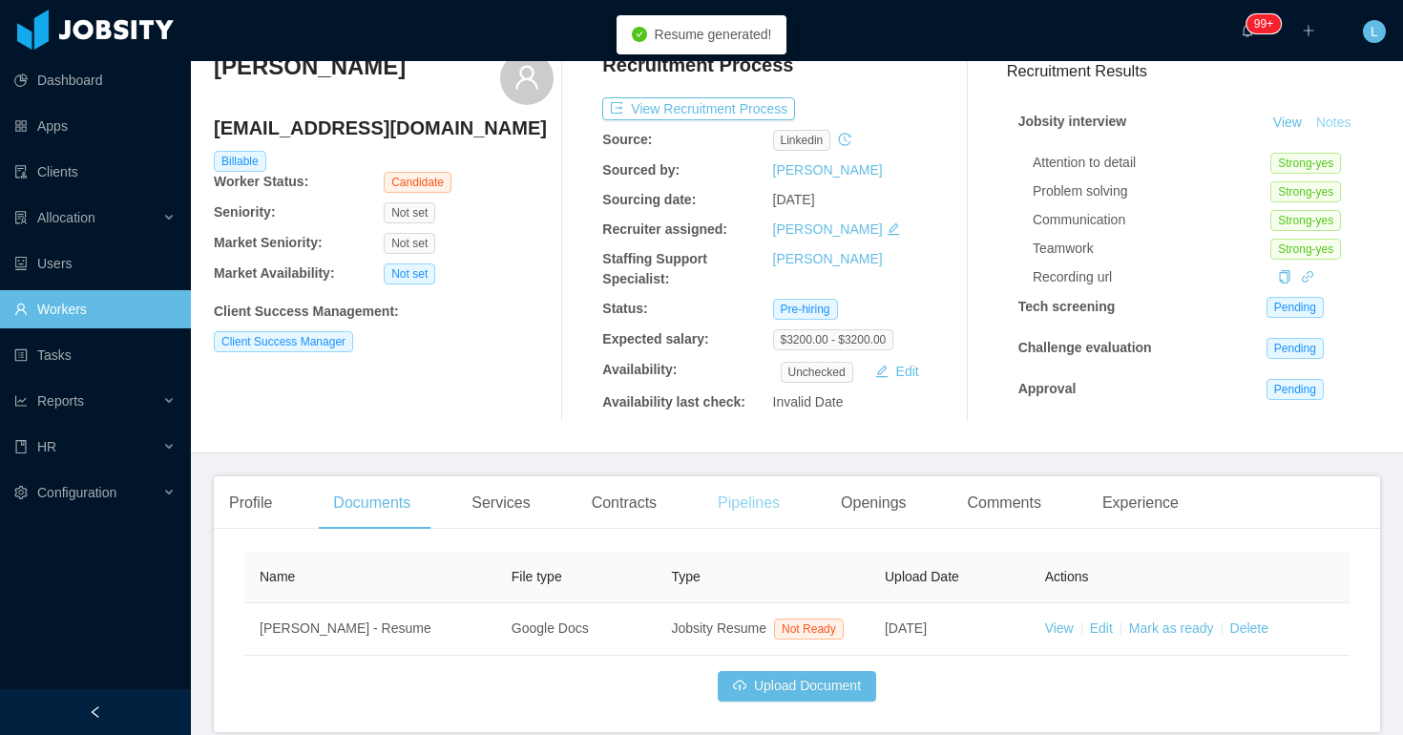
scroll to position [148, 0]
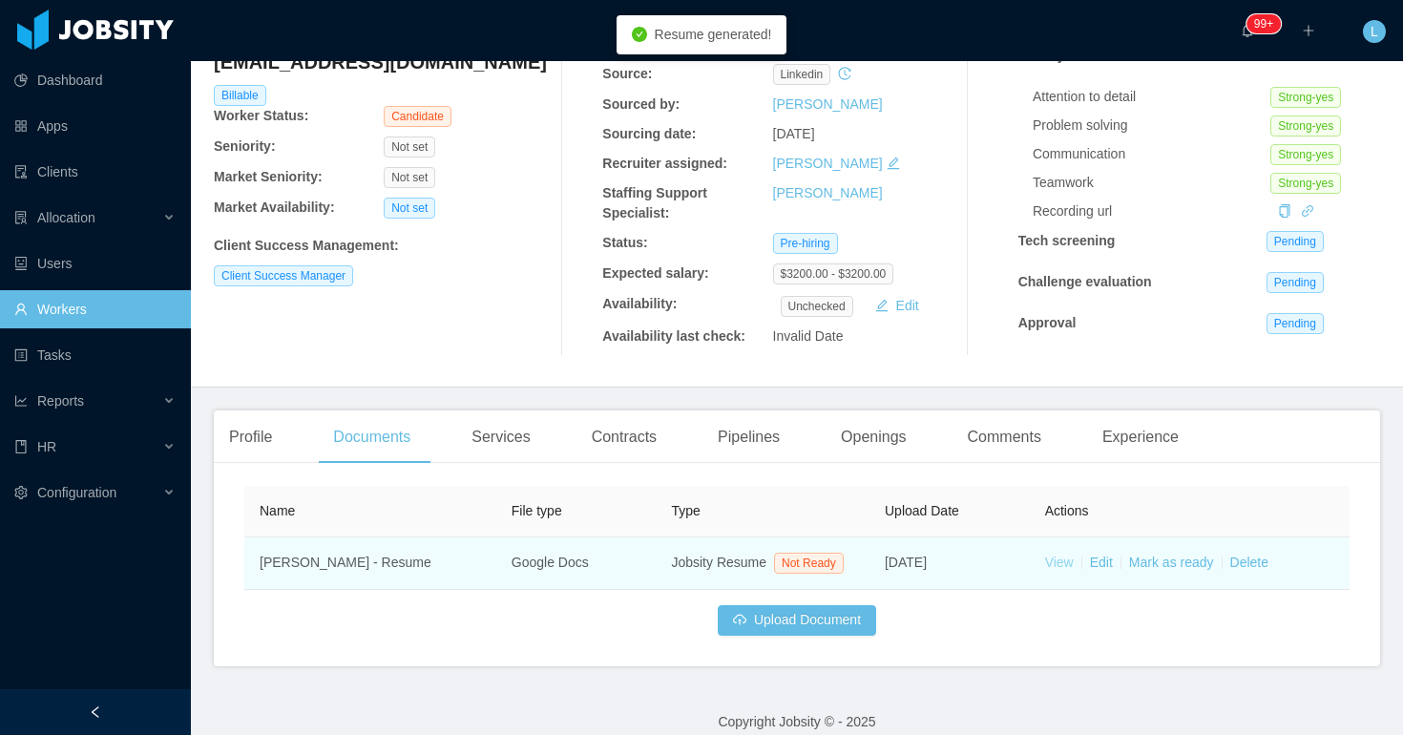
click at [1055, 569] on link "View" at bounding box center [1059, 561] width 29 height 15
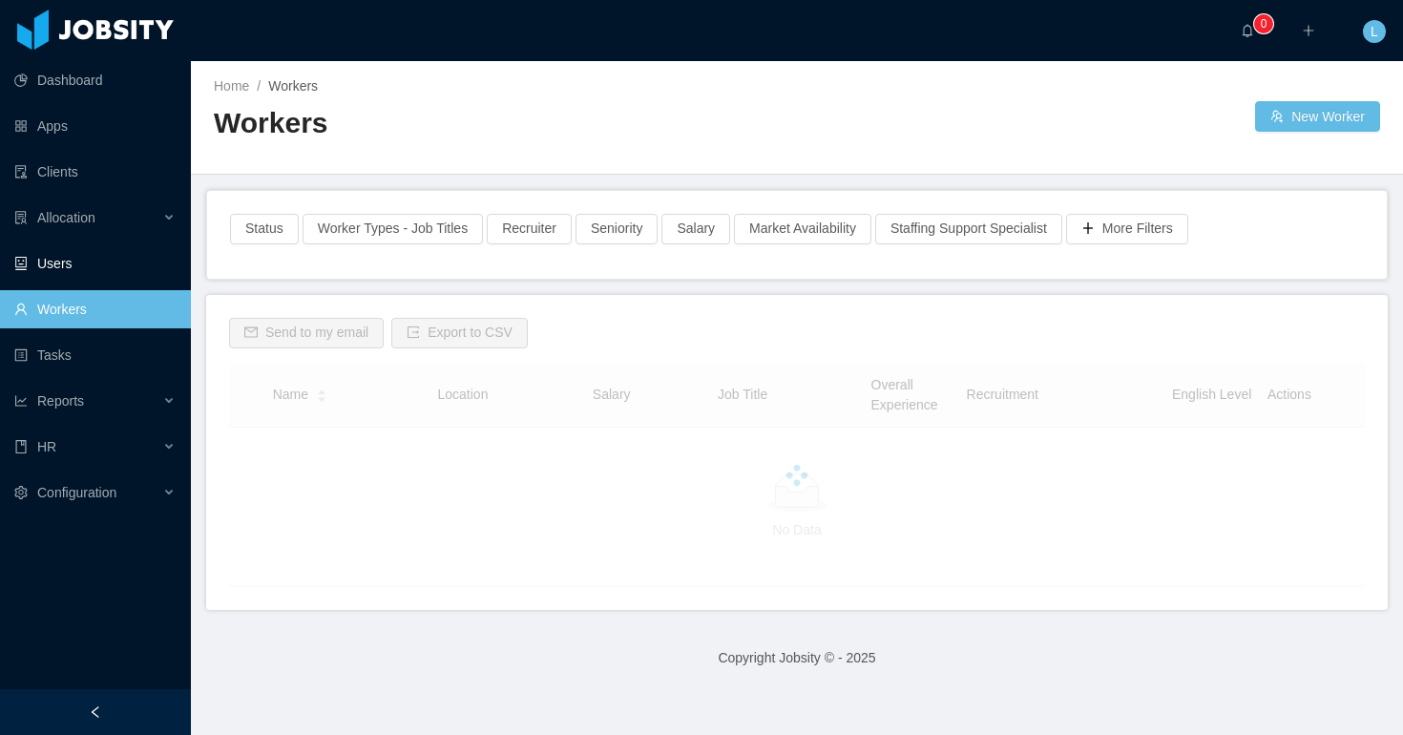
click at [155, 246] on link "Users" at bounding box center [94, 263] width 161 height 38
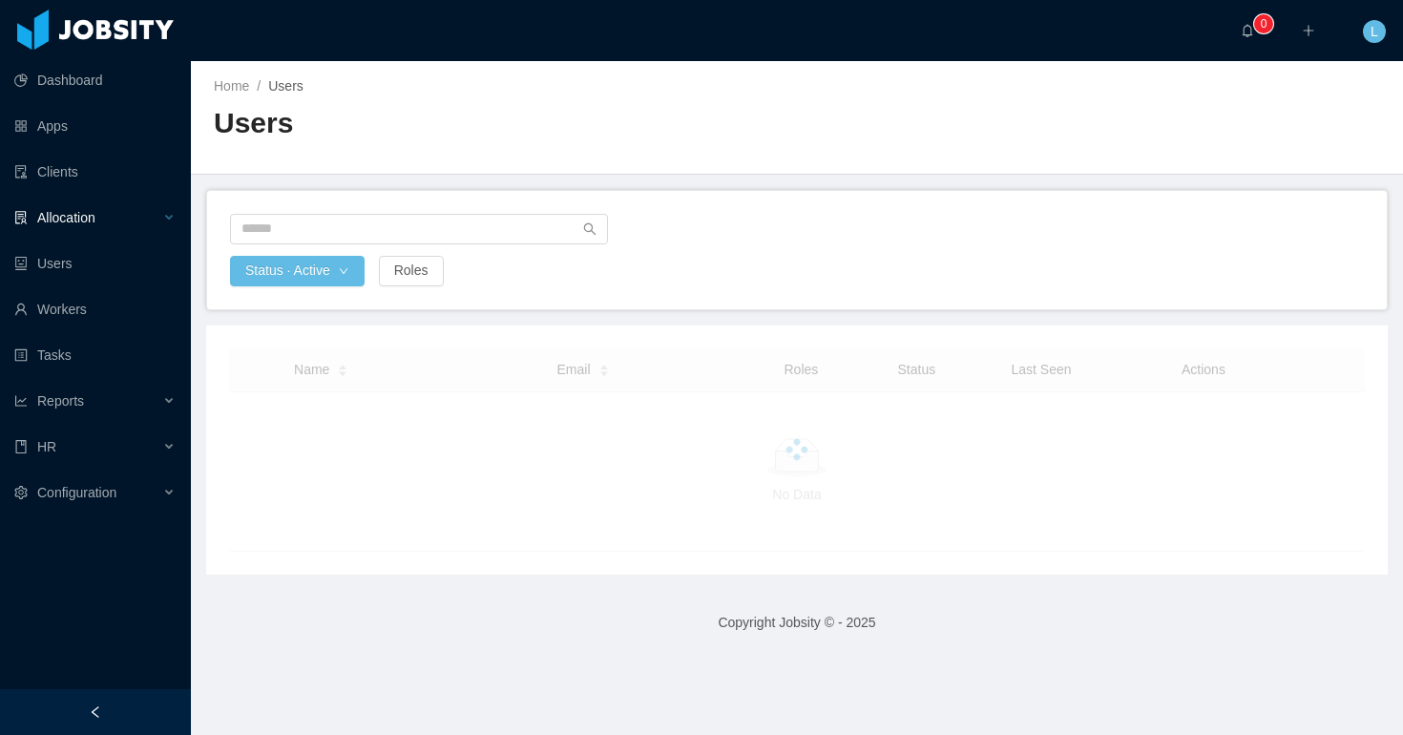
click at [155, 232] on div "Allocation" at bounding box center [95, 217] width 191 height 38
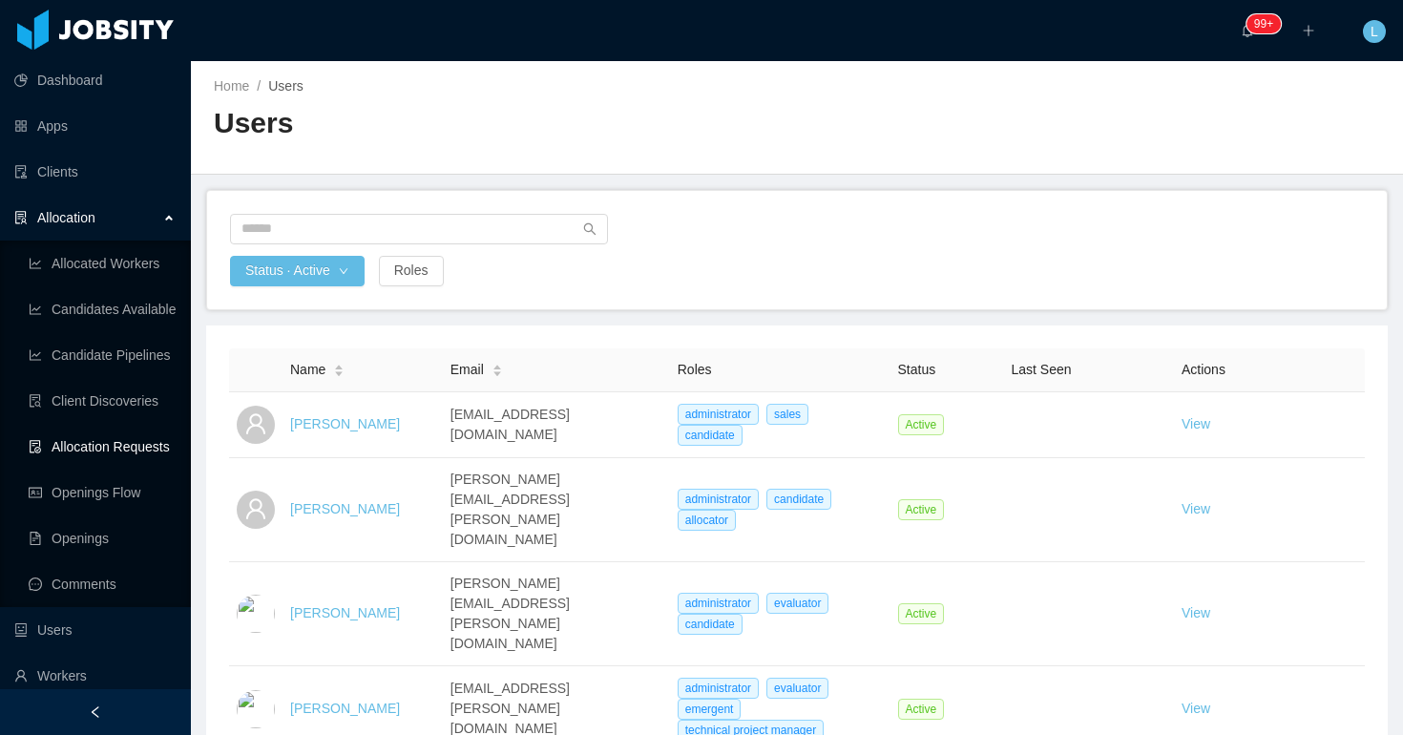
click at [124, 445] on link "Allocation Requests" at bounding box center [102, 446] width 147 height 38
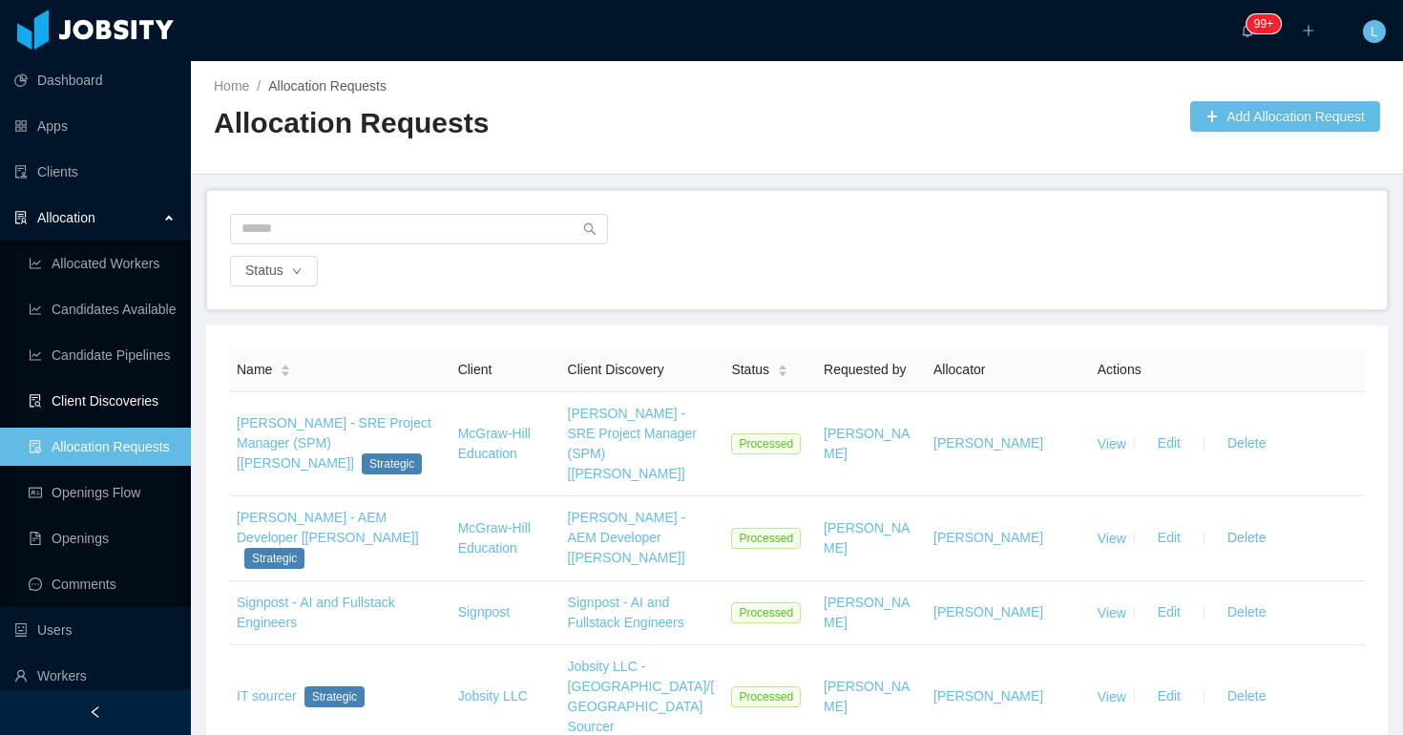
click at [94, 396] on link "Client Discoveries" at bounding box center [102, 401] width 147 height 38
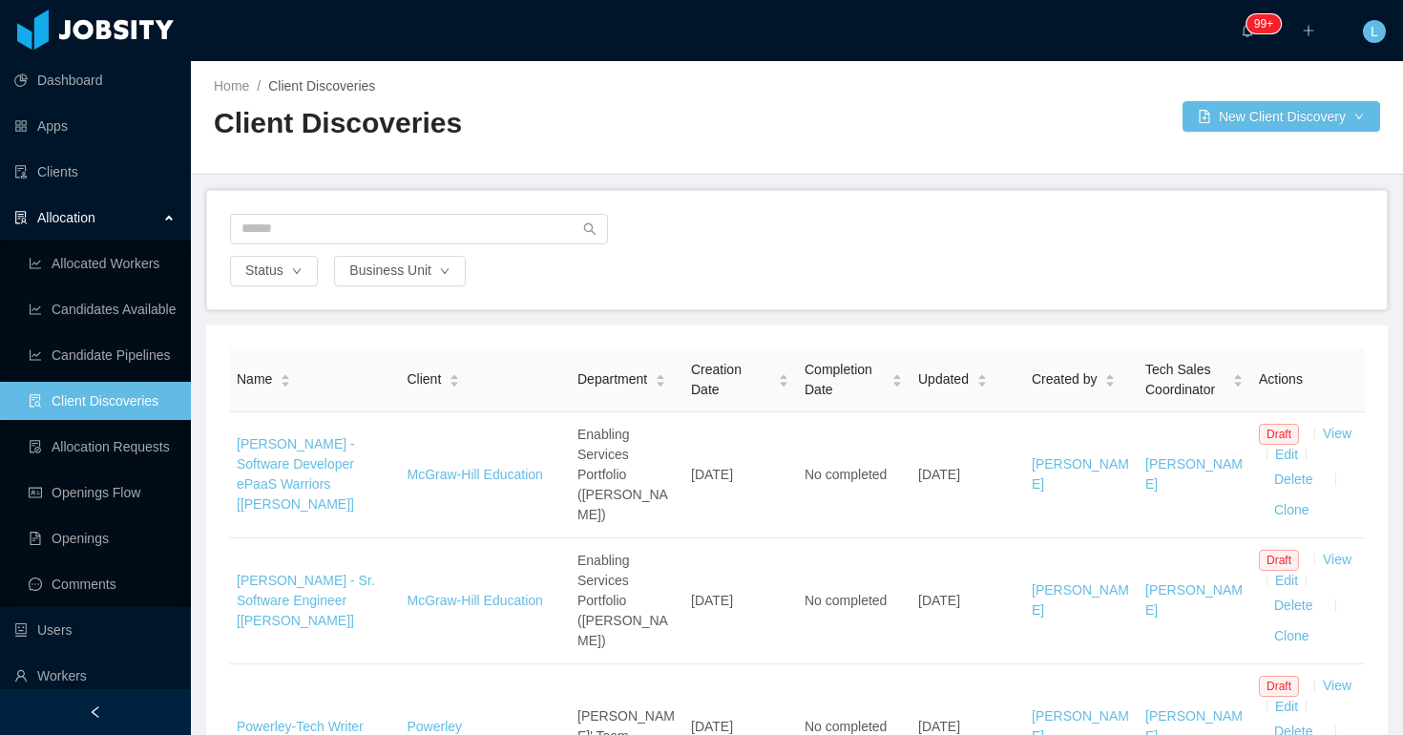
scroll to position [2741, 0]
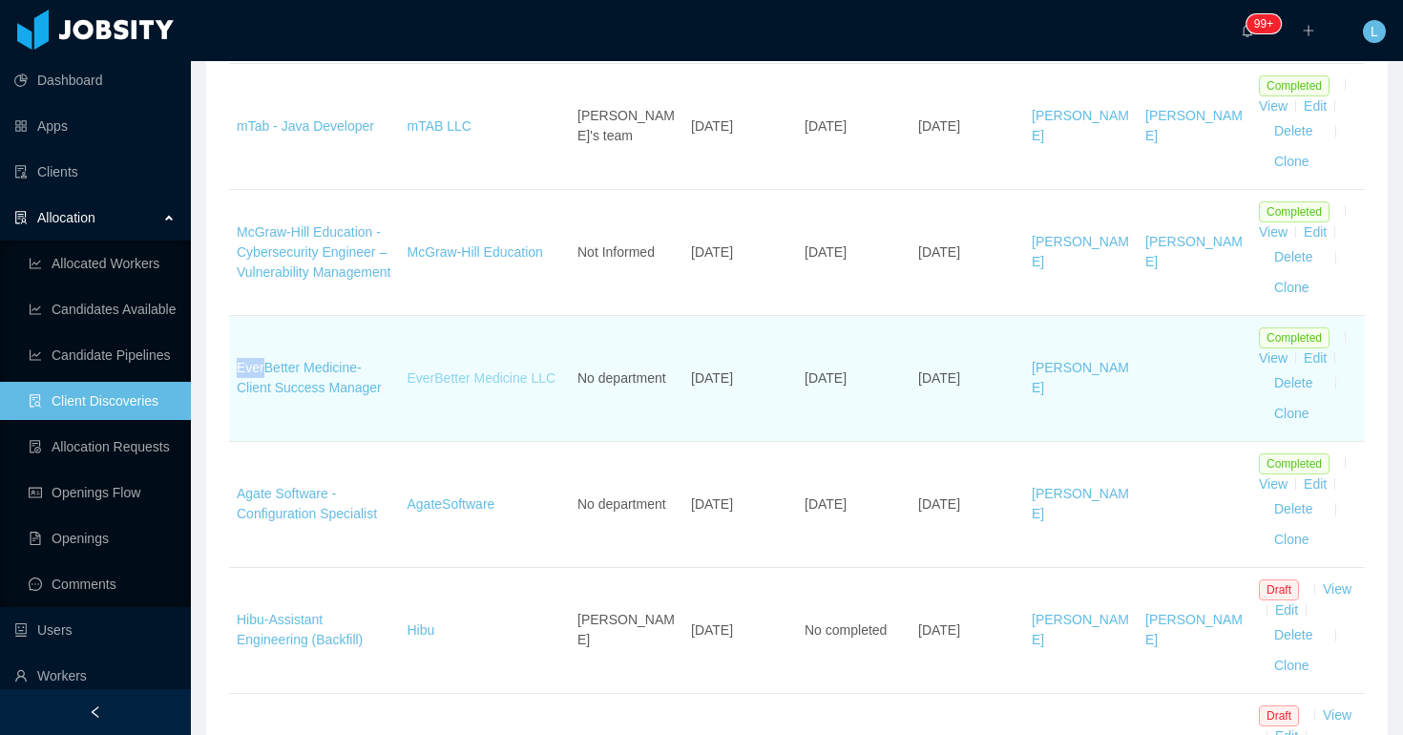
click at [438, 384] on link "EverBetter Medicine LLC" at bounding box center [481, 377] width 149 height 15
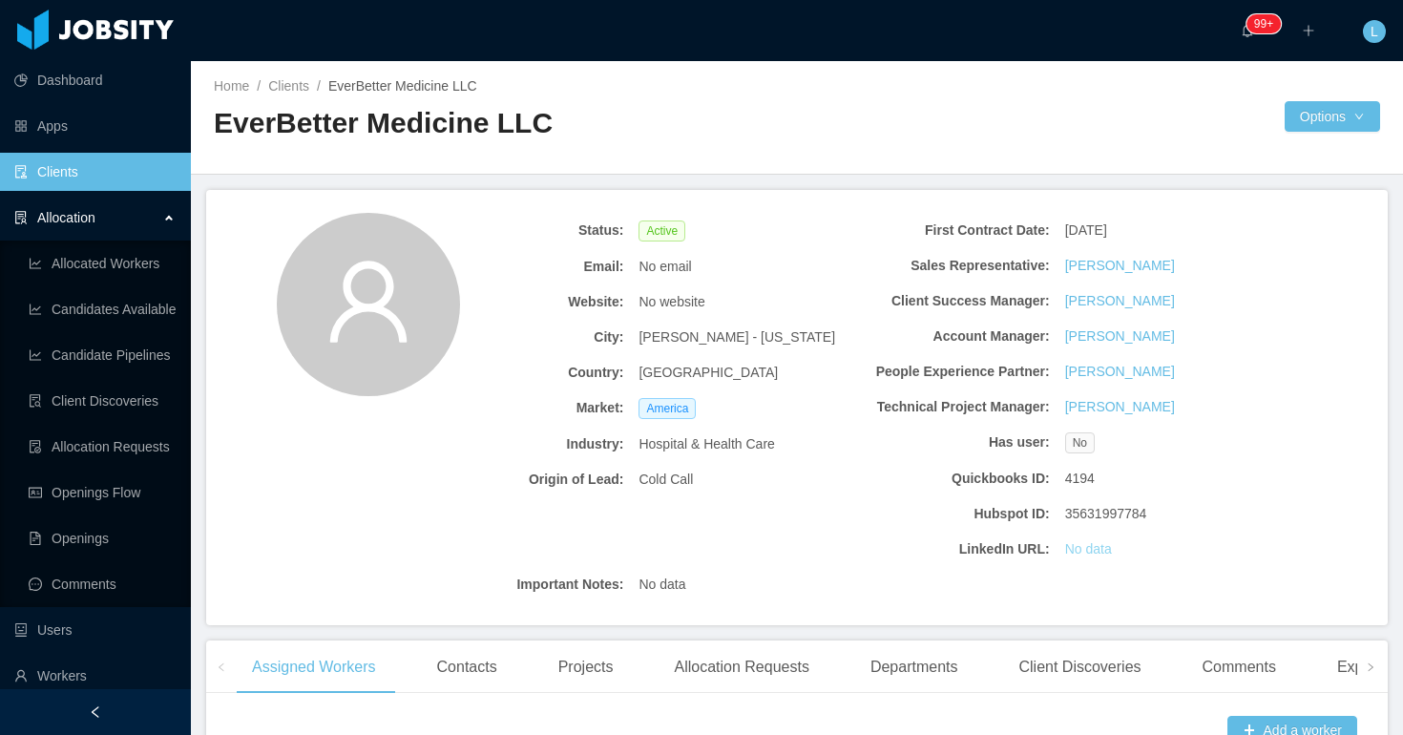
click at [1076, 547] on link "No data" at bounding box center [1088, 549] width 47 height 20
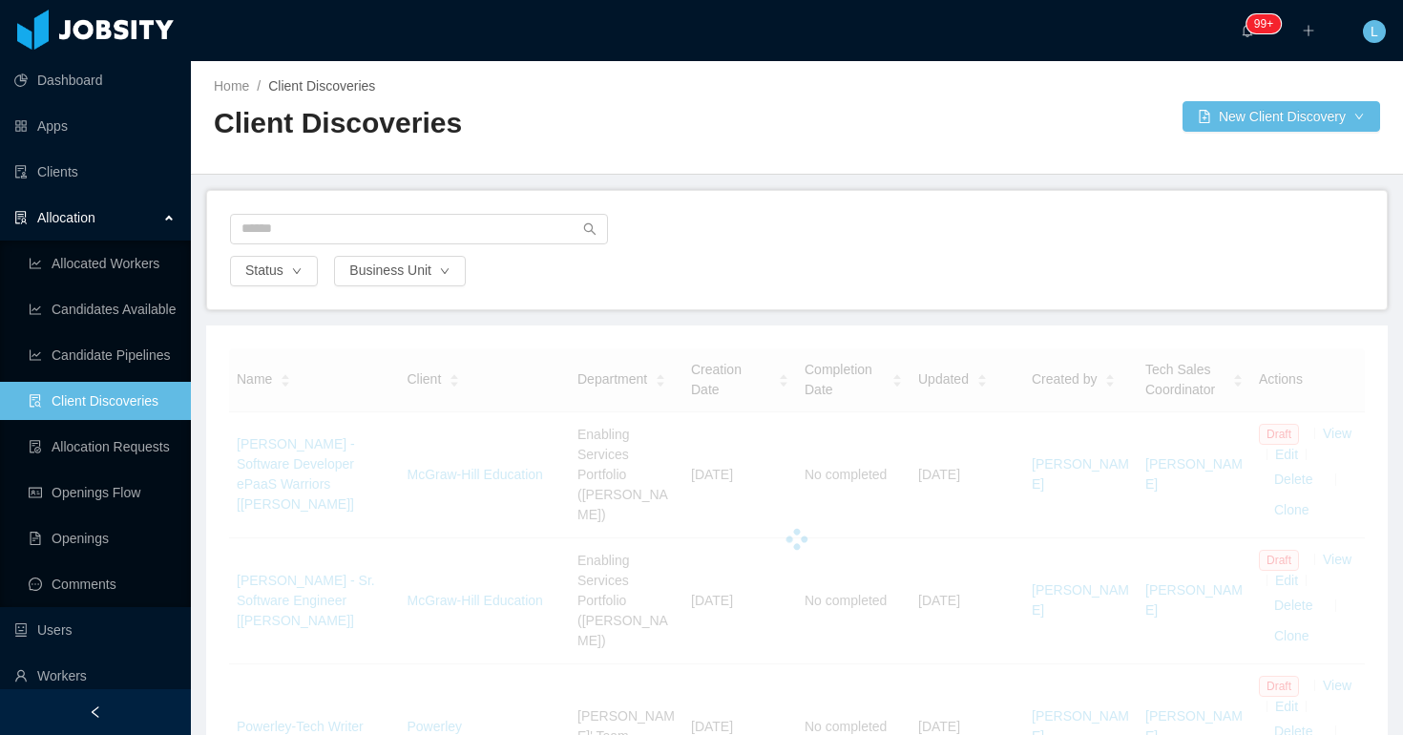
click at [100, 513] on ul "Allocated Workers Candidates Available Candidate Pipelines Client Discoveries A…" at bounding box center [95, 423] width 191 height 366
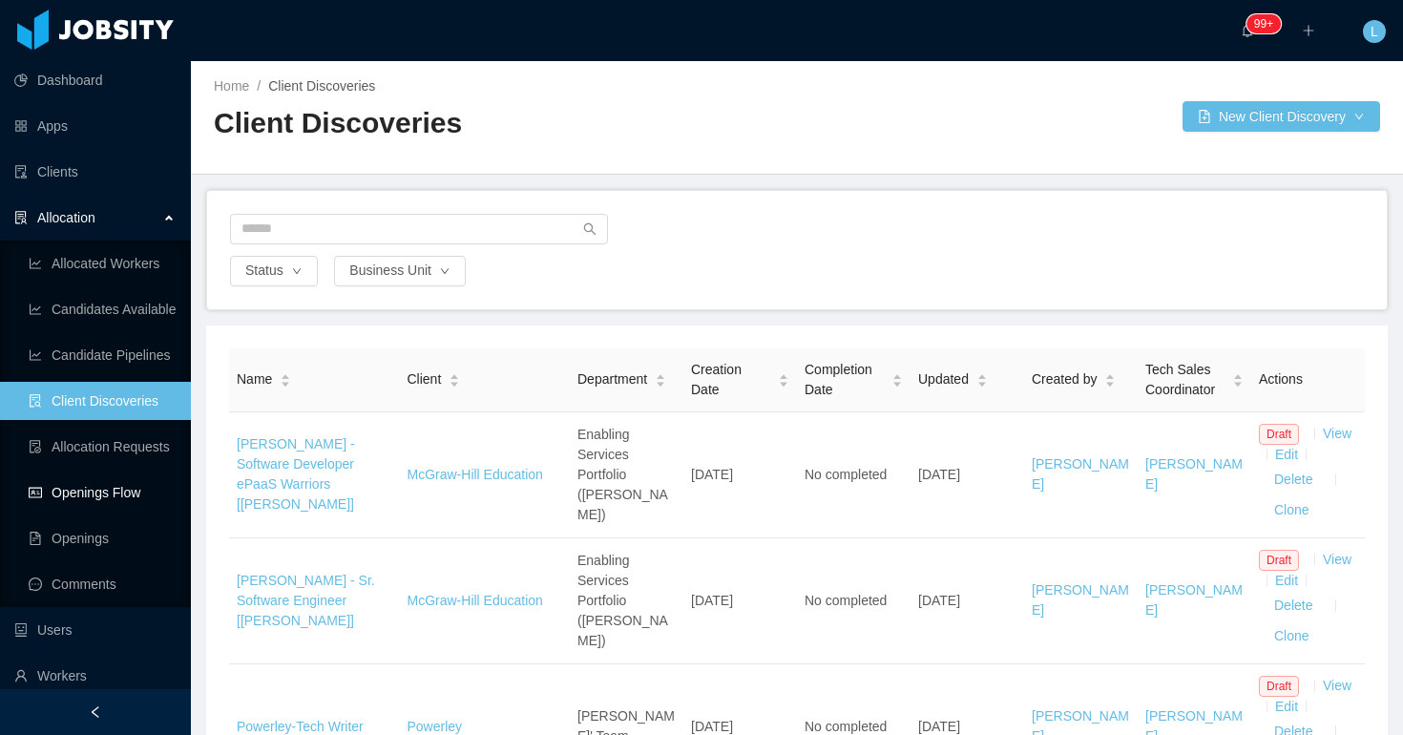
click at [103, 494] on link "Openings Flow" at bounding box center [102, 492] width 147 height 38
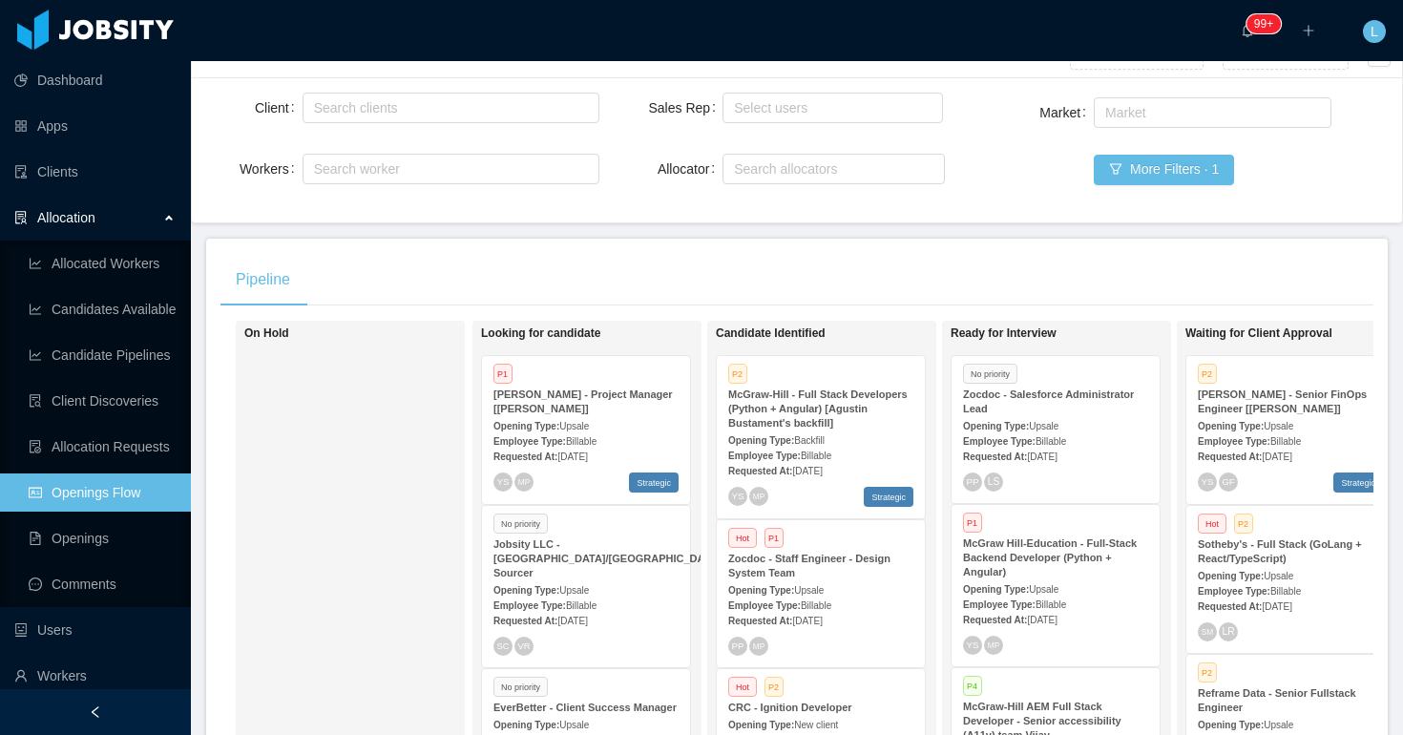
scroll to position [403, 0]
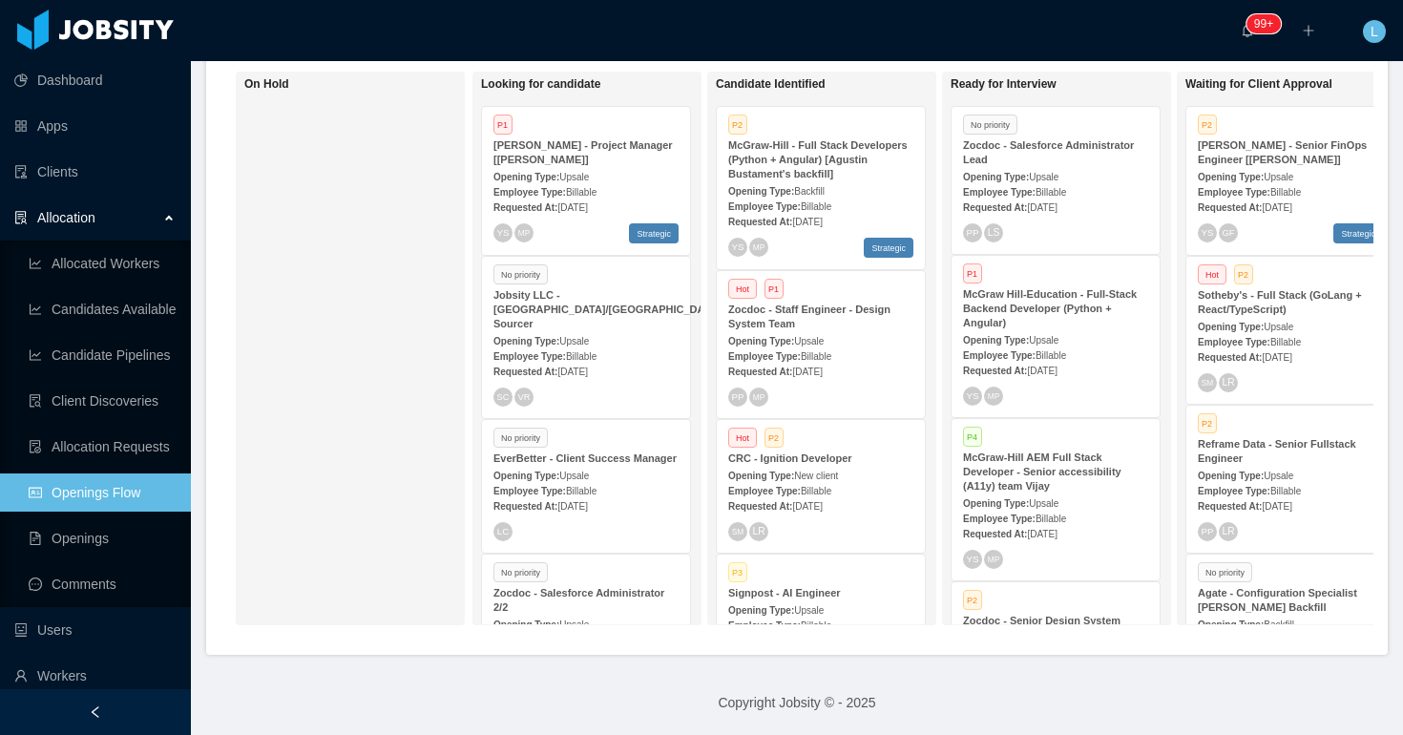
click at [634, 597] on strong "Zocdoc - Salesforce Administrator 2/2" at bounding box center [578, 600] width 171 height 26
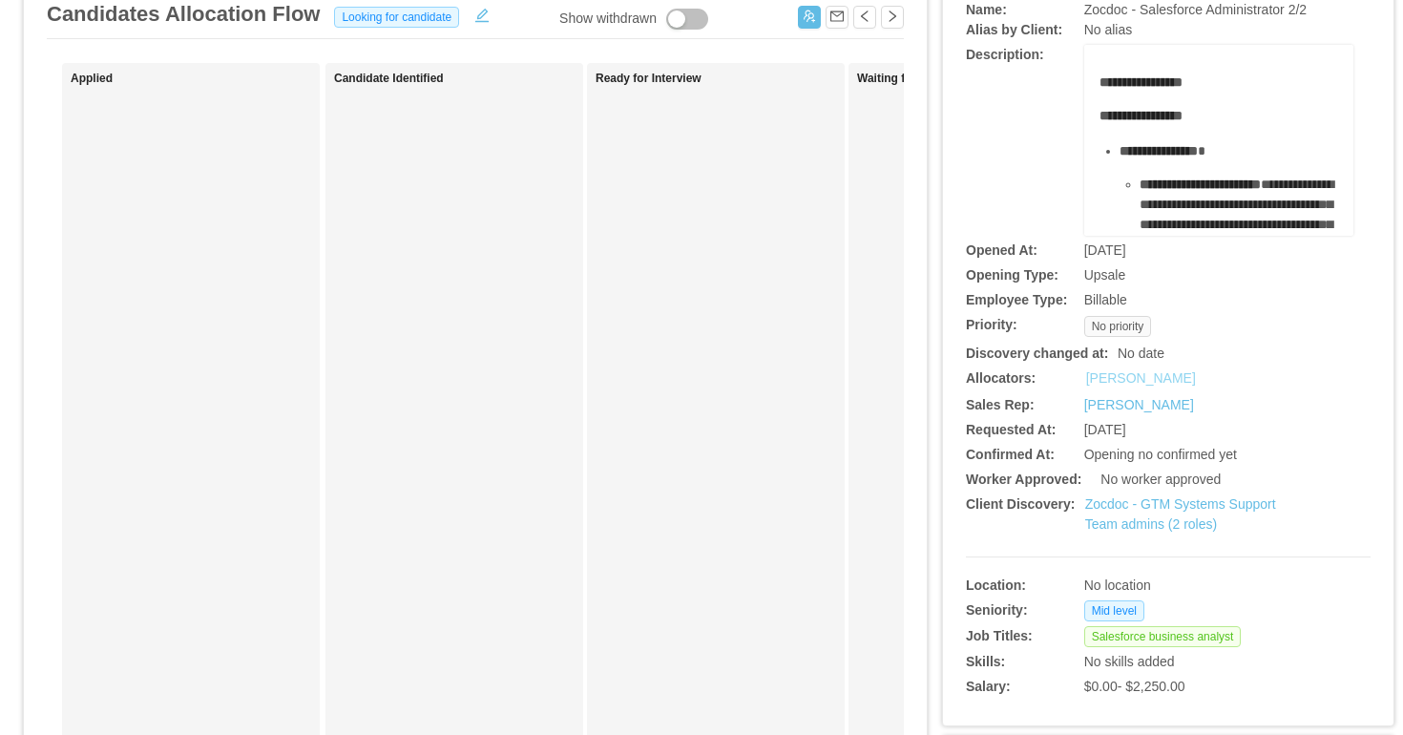
scroll to position [142, 0]
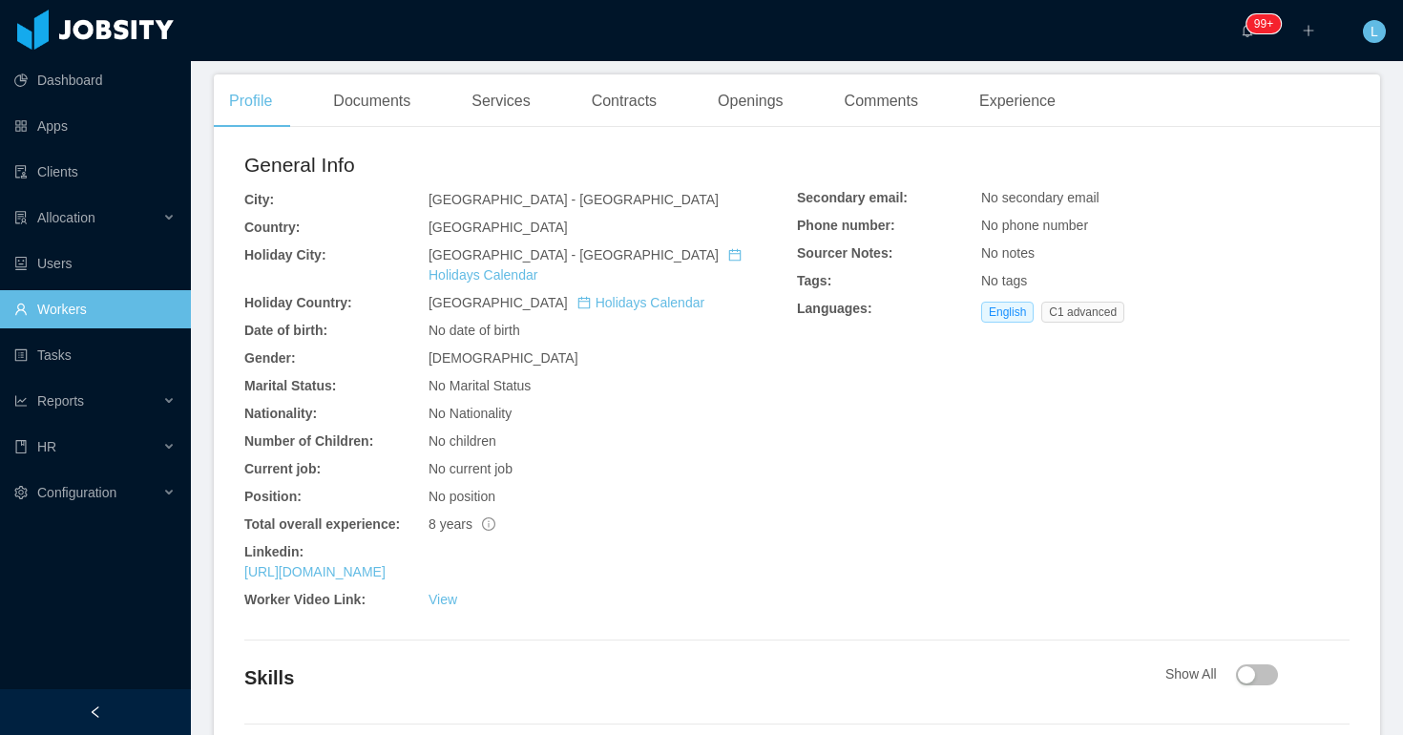
scroll to position [596, 0]
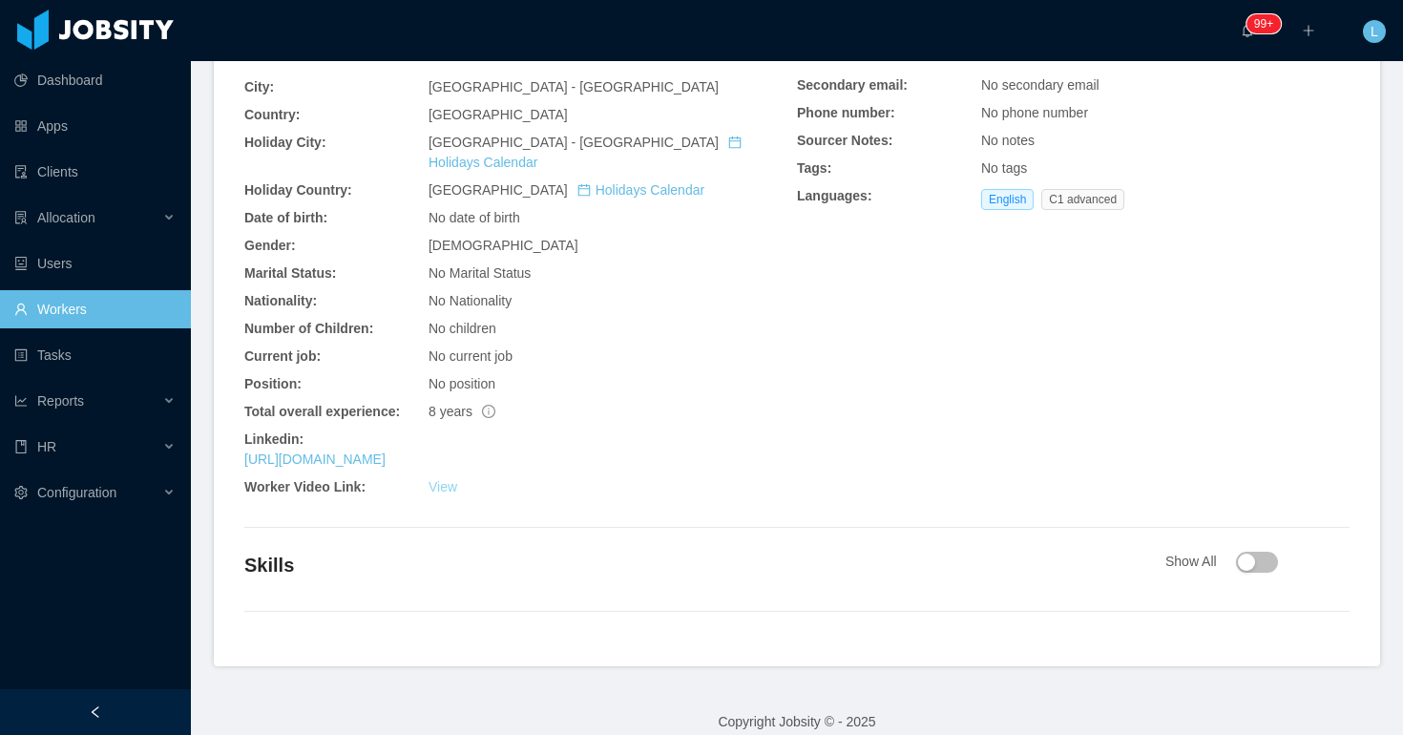
click at [445, 479] on link "View" at bounding box center [442, 486] width 29 height 15
